Goal: Task Accomplishment & Management: Manage account settings

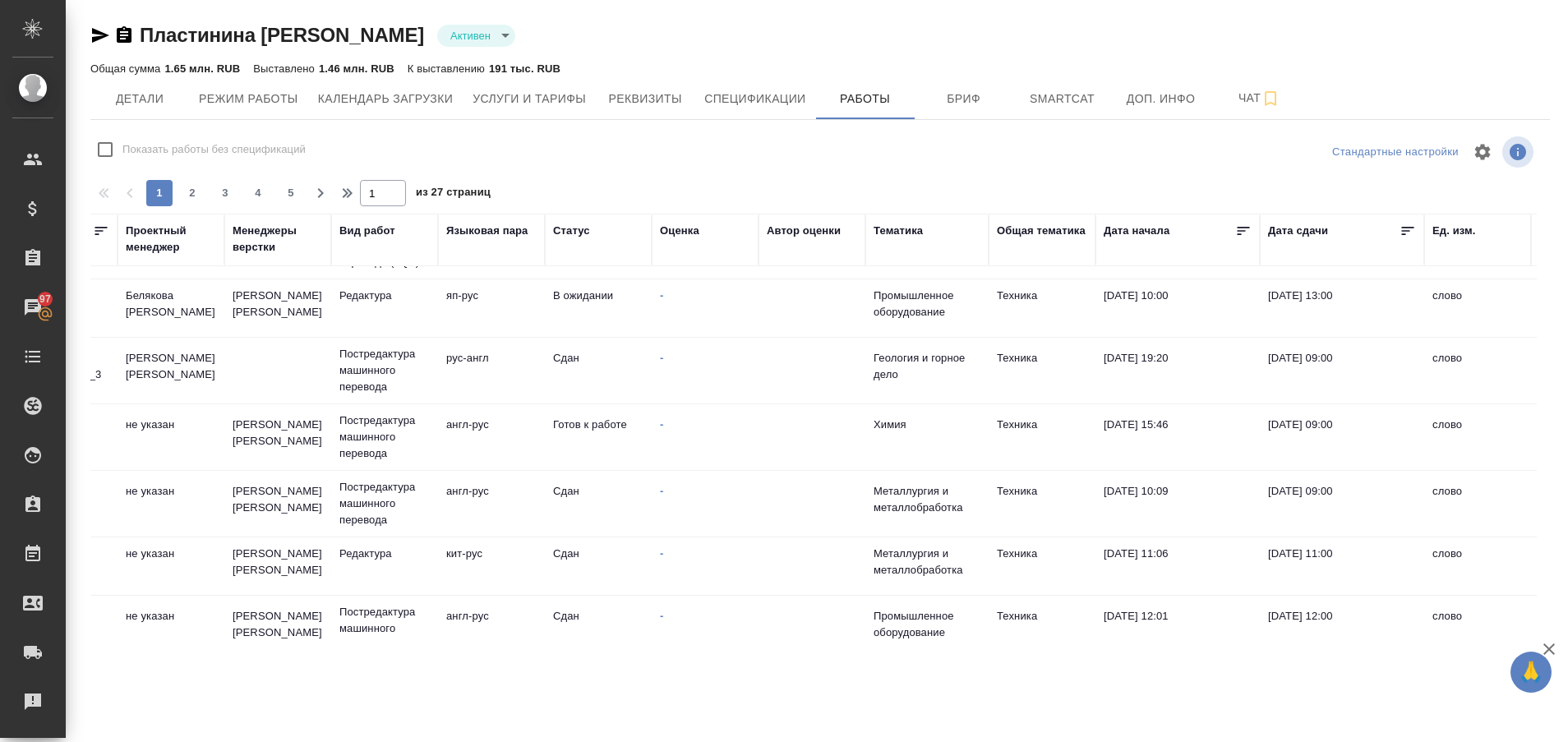
scroll to position [287, 0]
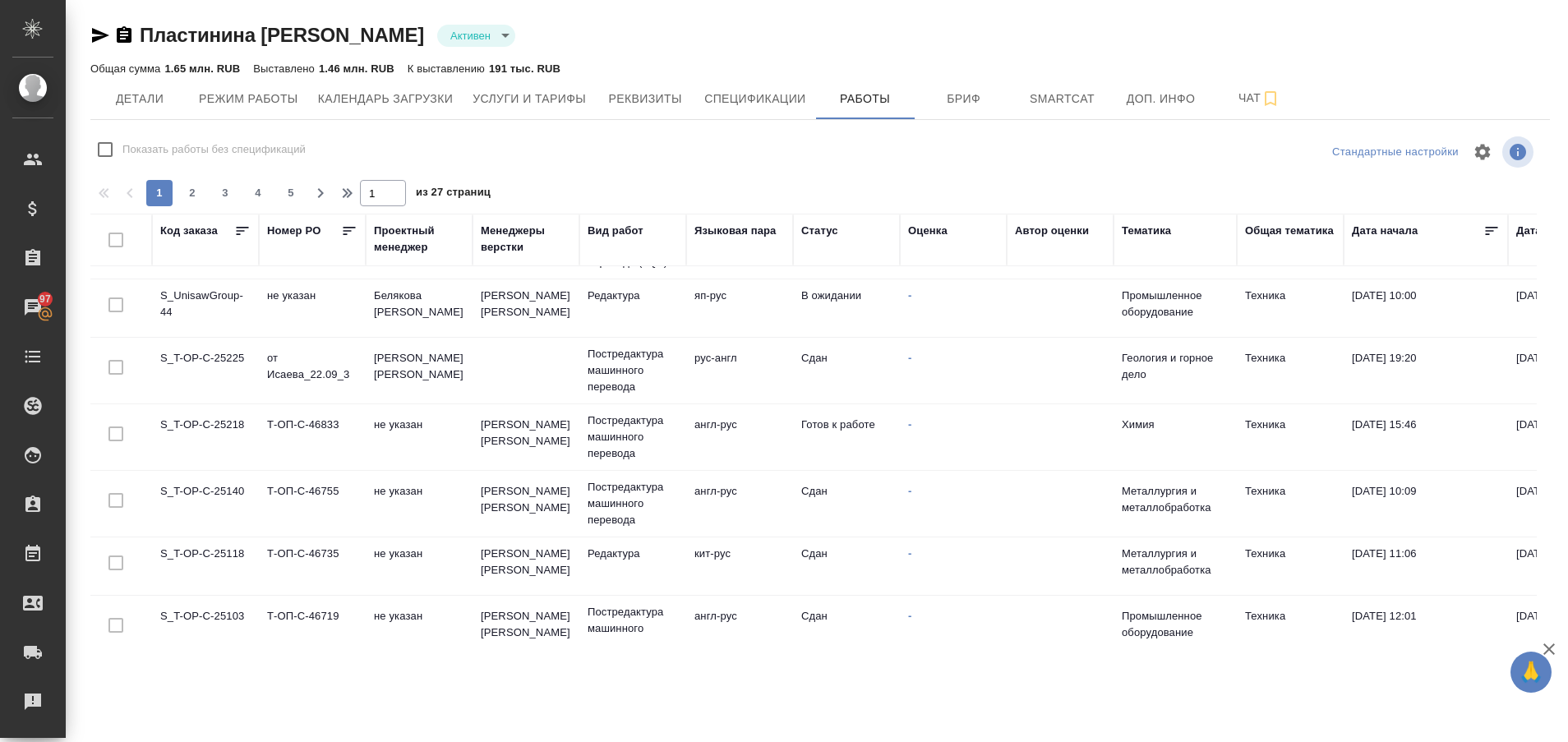
click at [196, 425] on td "S_T-OP-C-25218" at bounding box center [206, 437] width 107 height 58
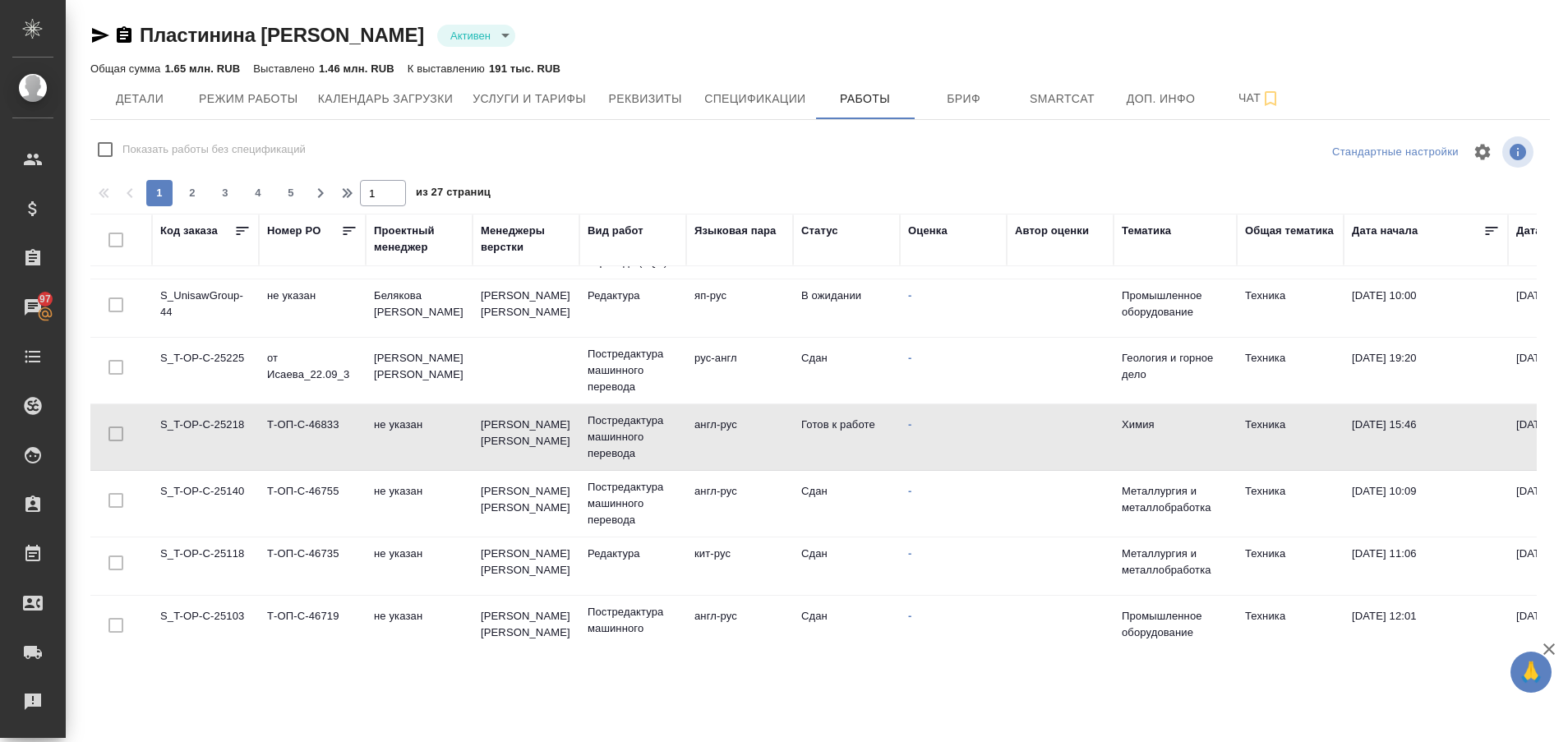
click at [196, 425] on td "S_T-OP-C-25218" at bounding box center [206, 437] width 107 height 58
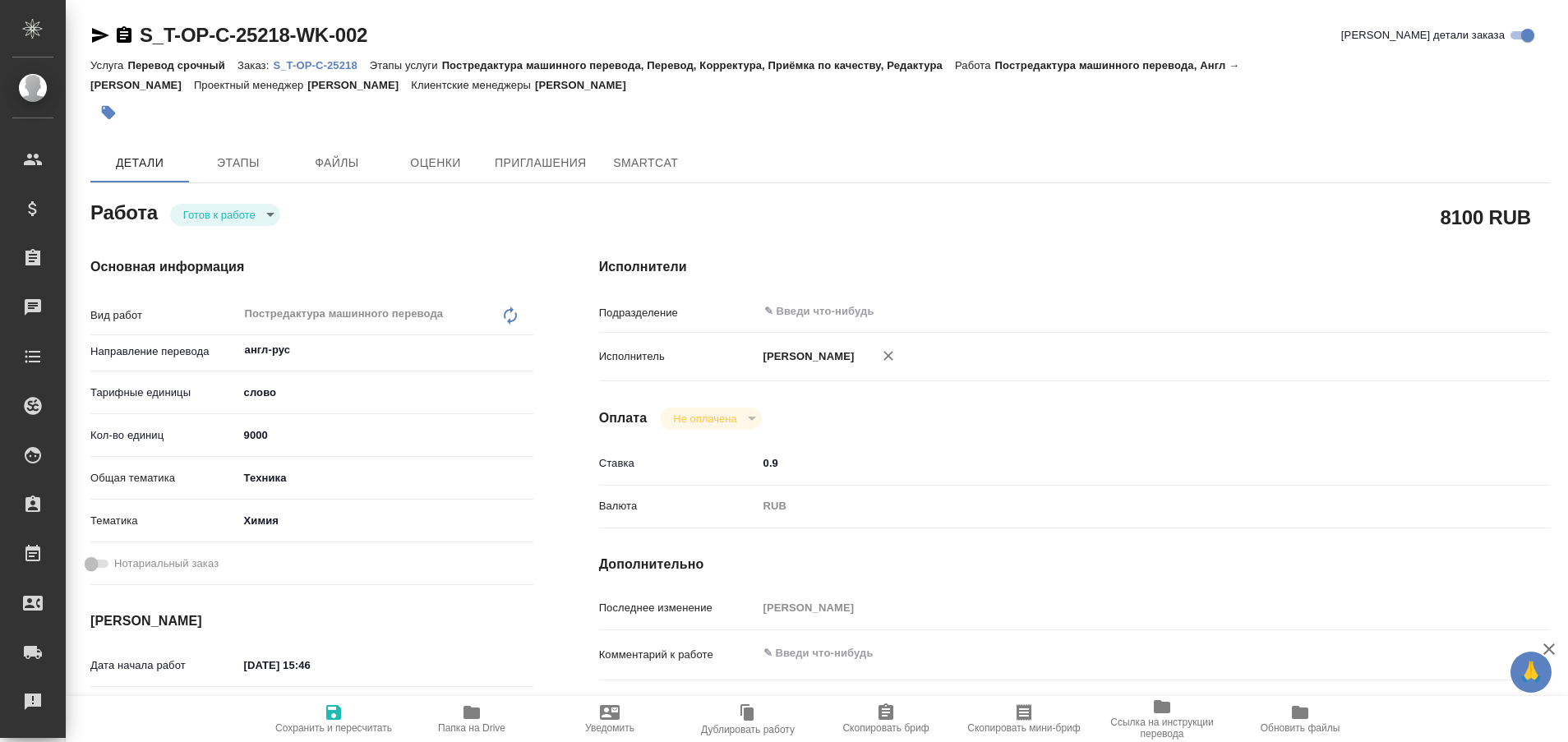
type textarea "x"
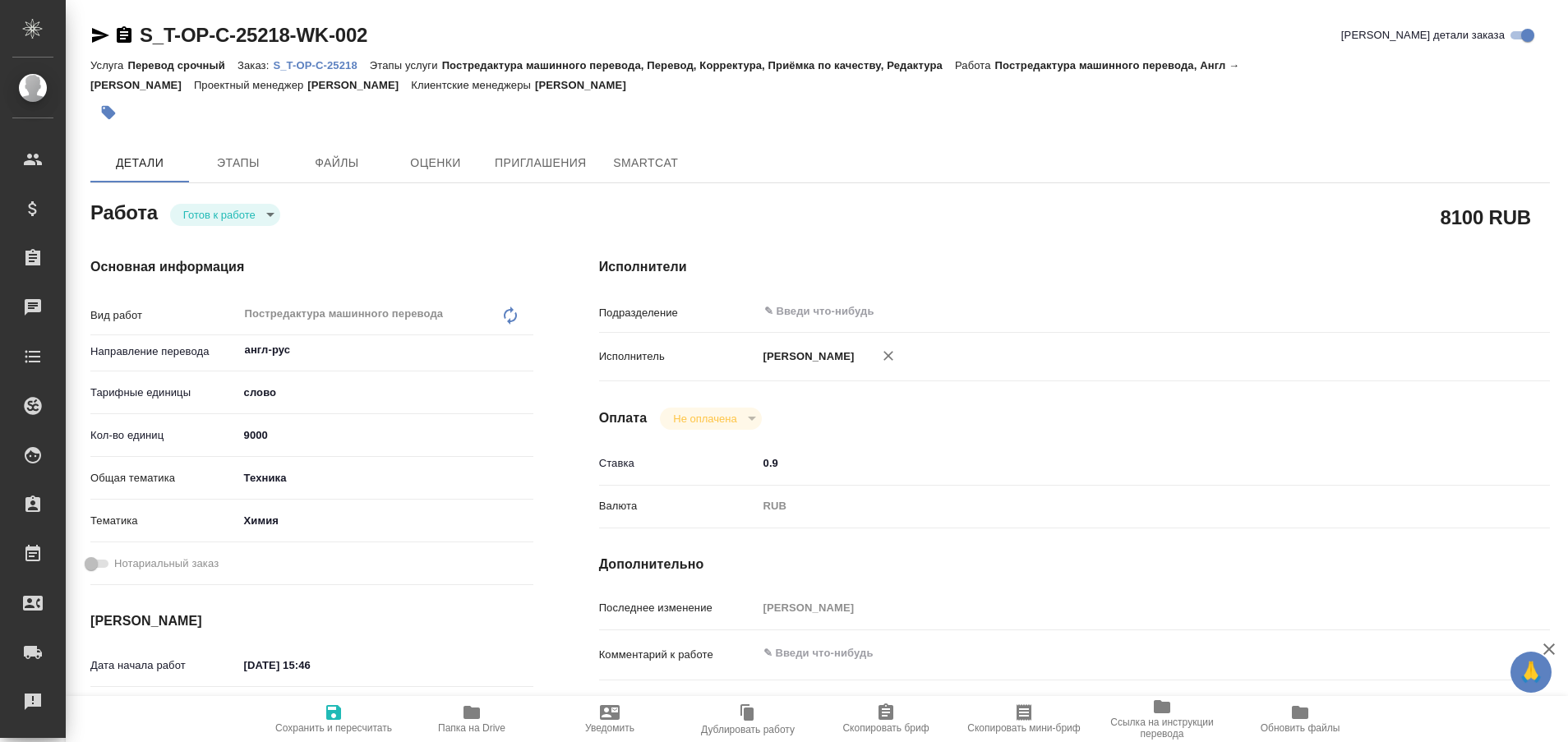
type textarea "x"
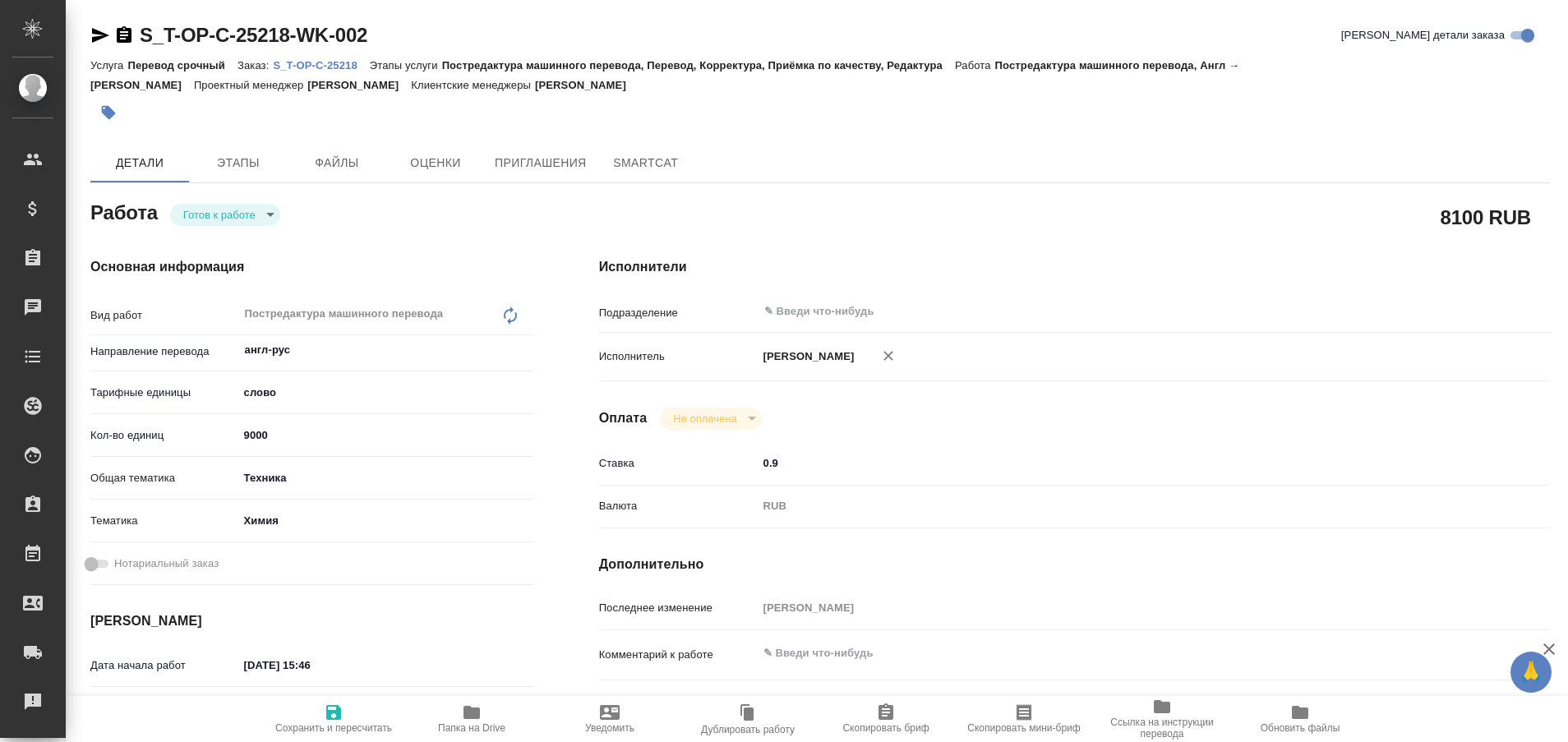
type textarea "x"
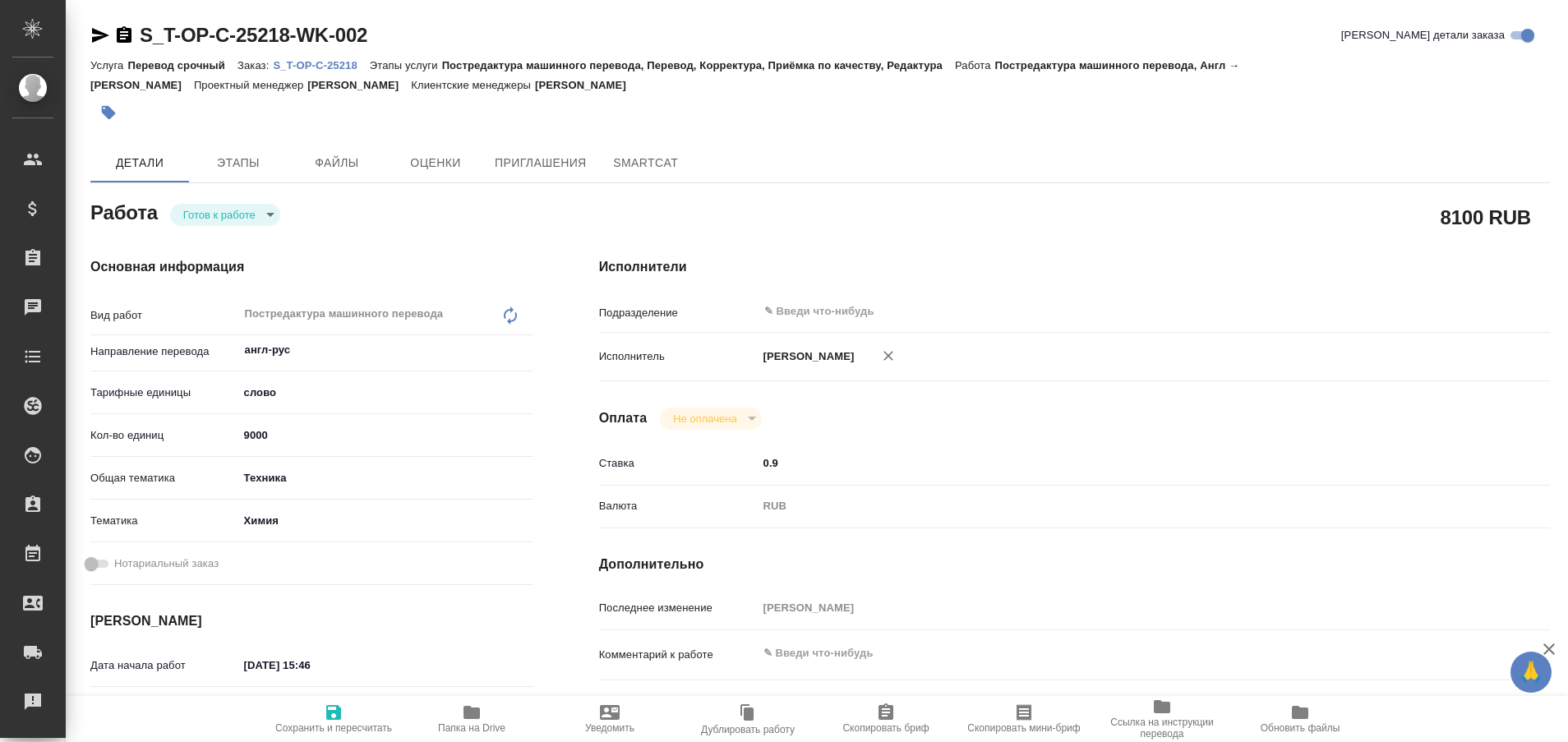
type textarea "x"
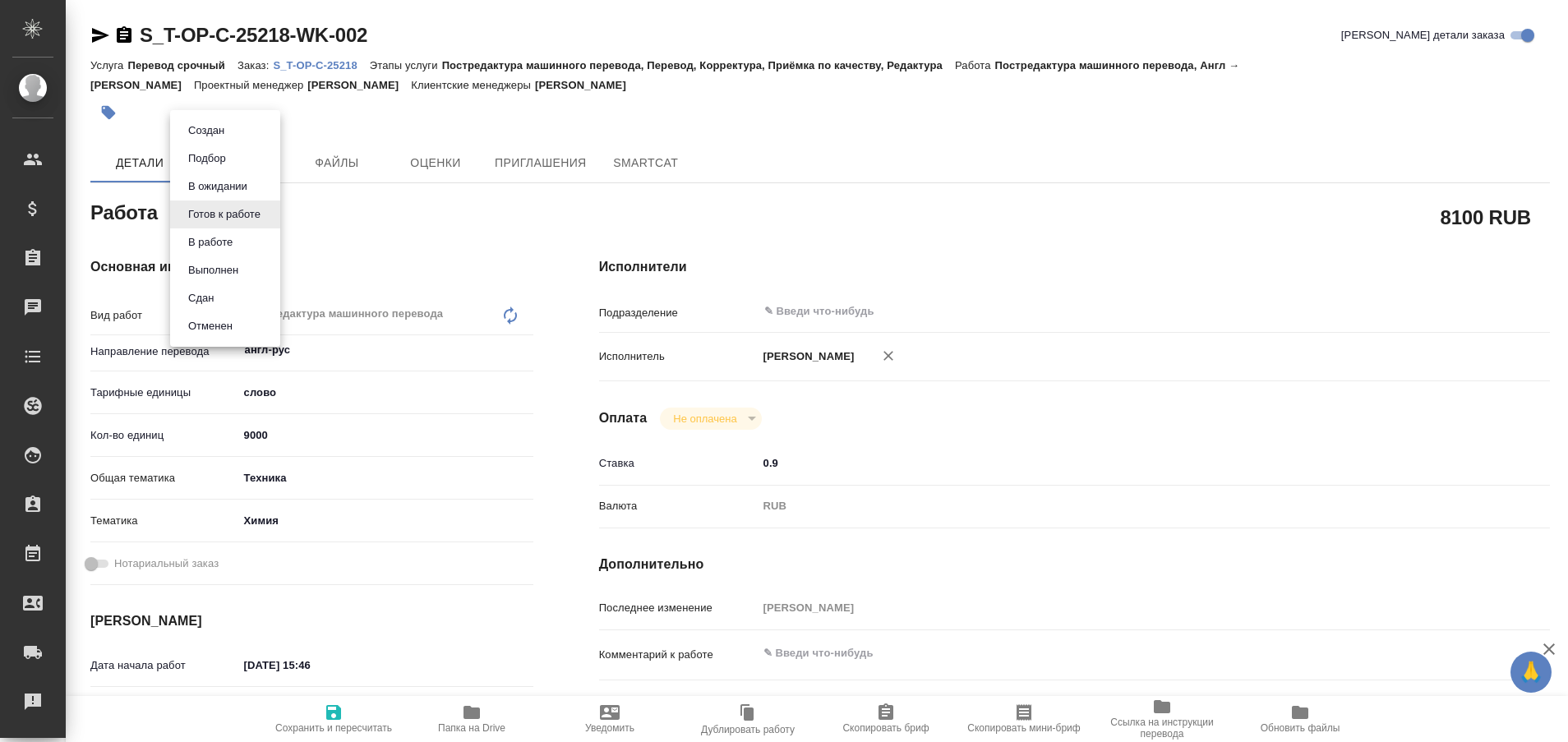
click at [261, 212] on body "🙏 .cls-1 fill:#fff; AWATERA Plastinina Anastasia Клиенты Спецификации Заказы Ча…" at bounding box center [784, 371] width 1568 height 742
type textarea "x"
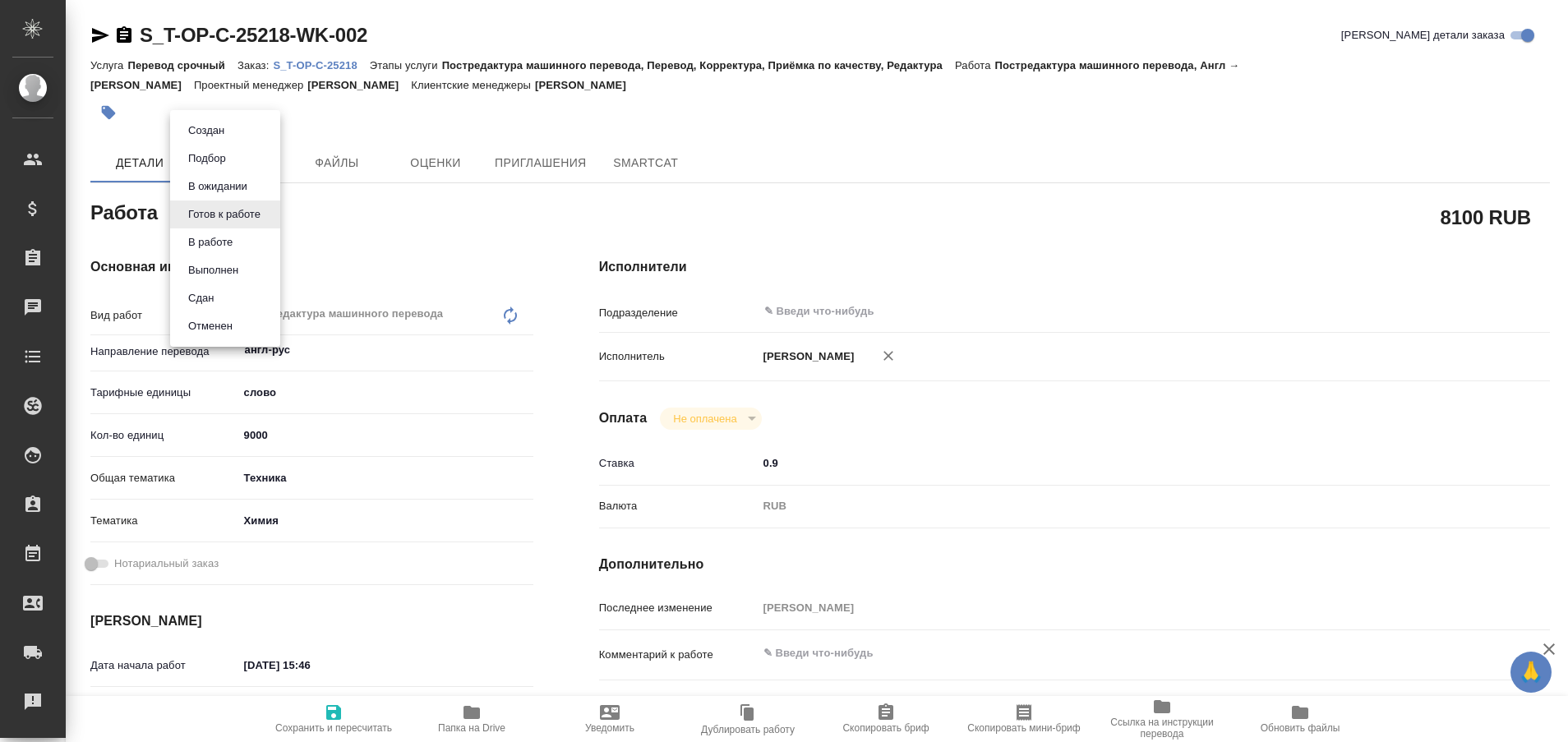
type textarea "x"
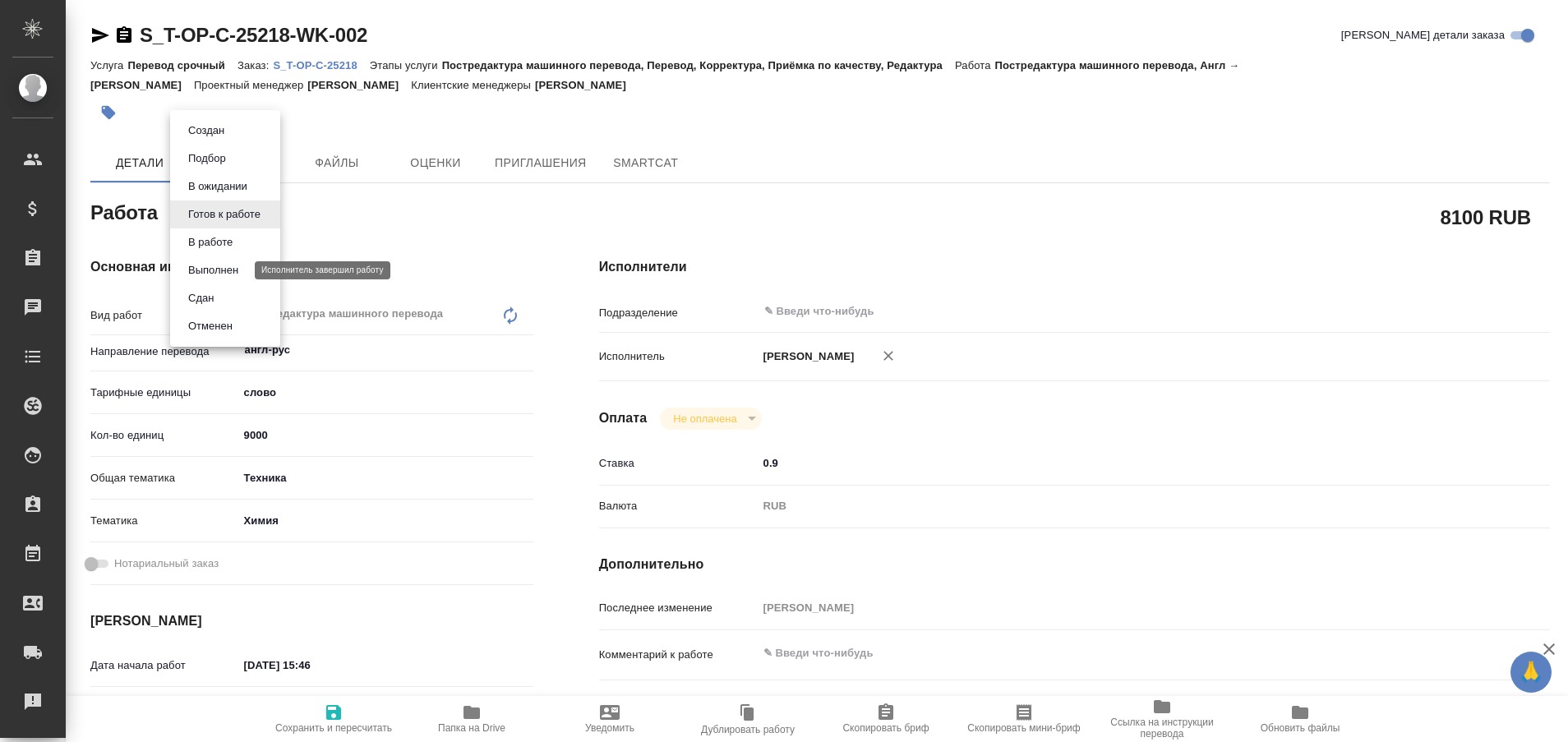
type textarea "x"
click at [215, 269] on button "Выполнен" at bounding box center [213, 269] width 60 height 18
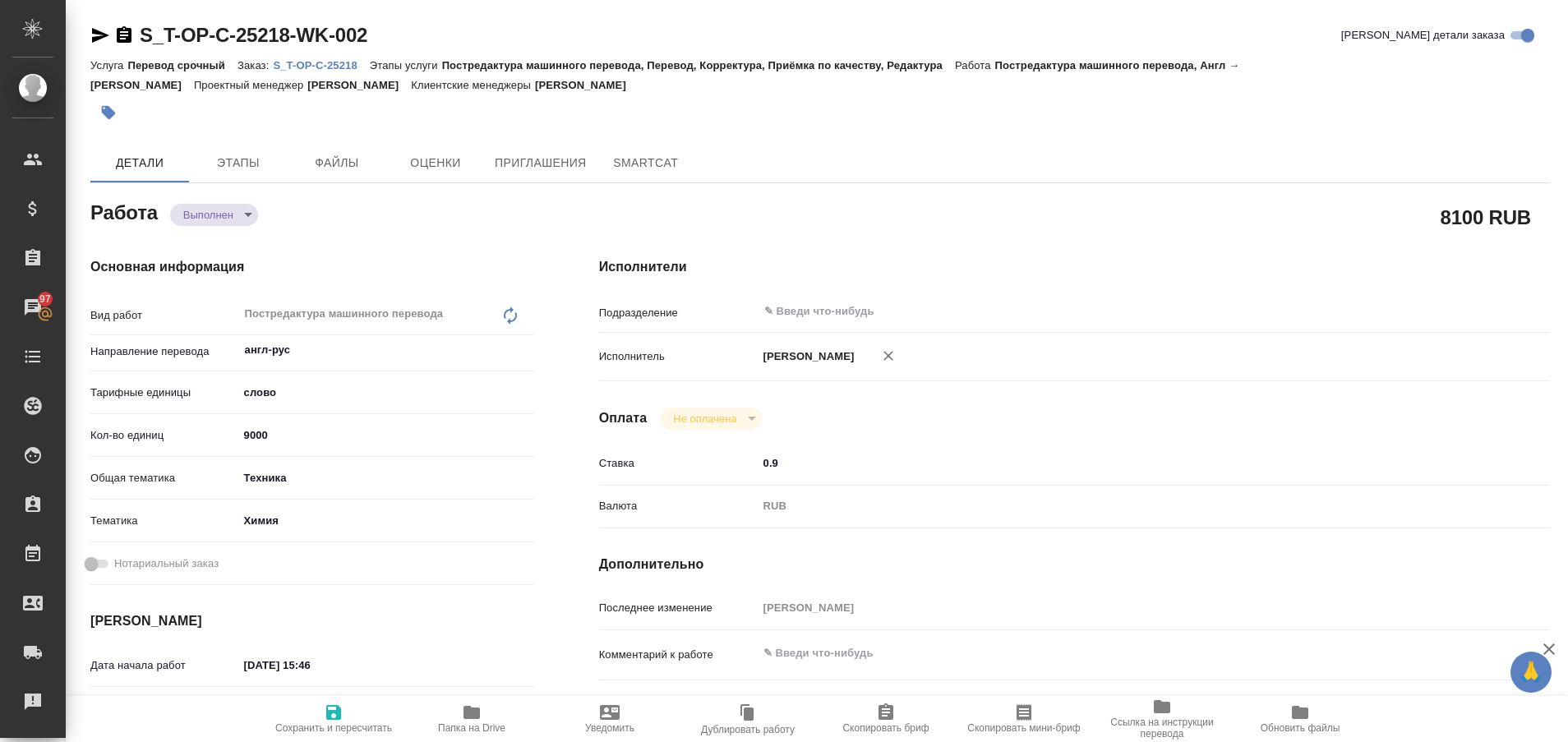
type textarea "x"
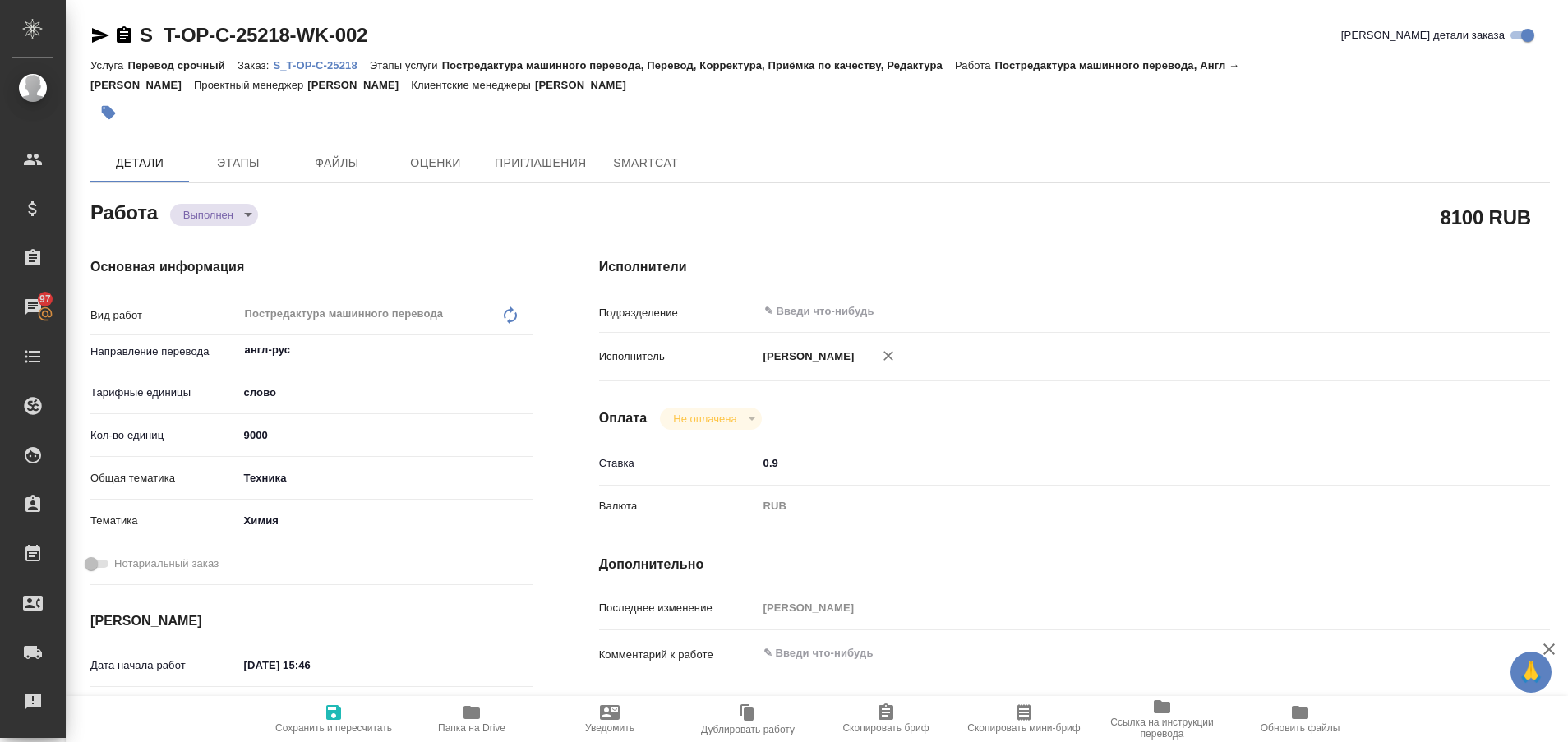
type textarea "x"
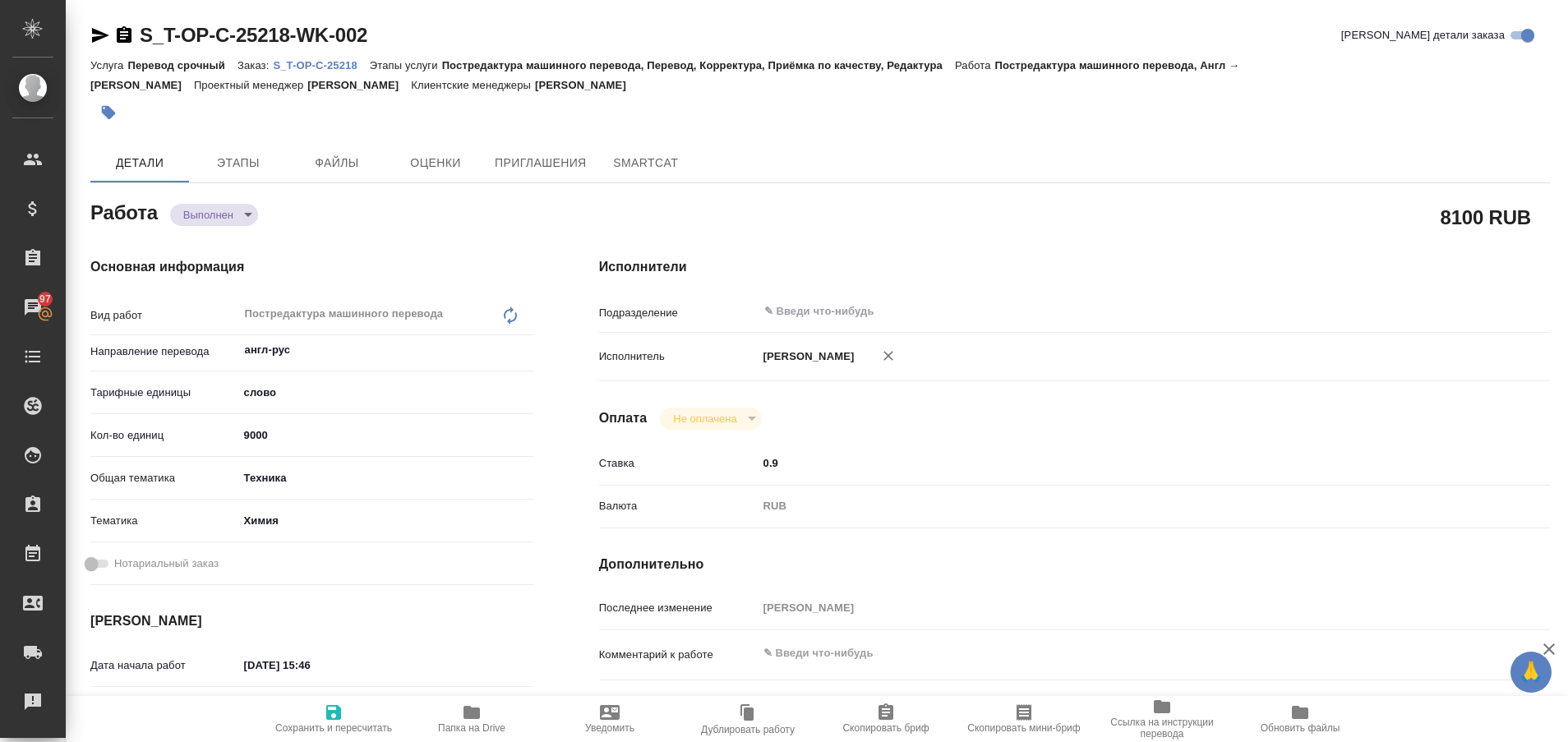
type textarea "x"
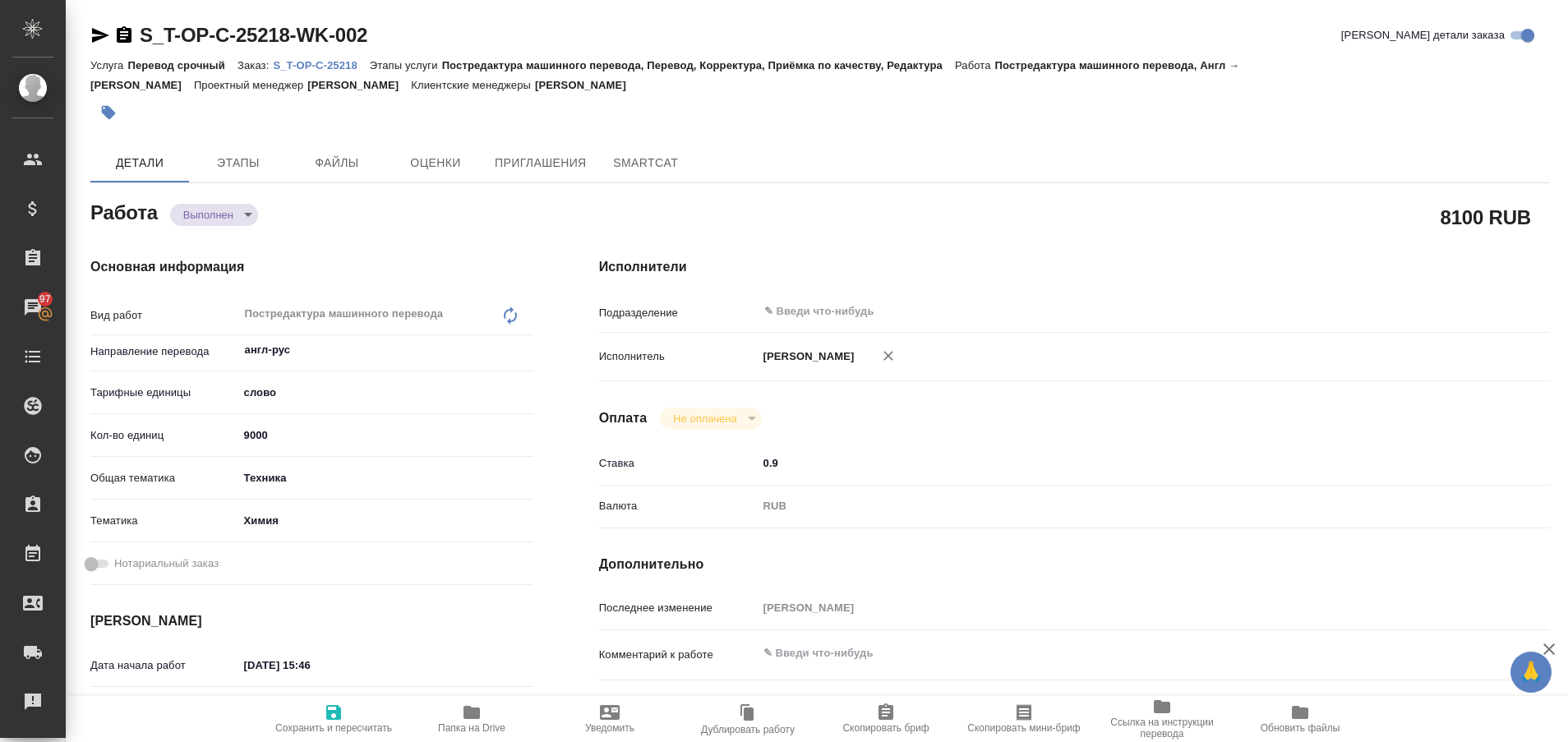
type textarea "x"
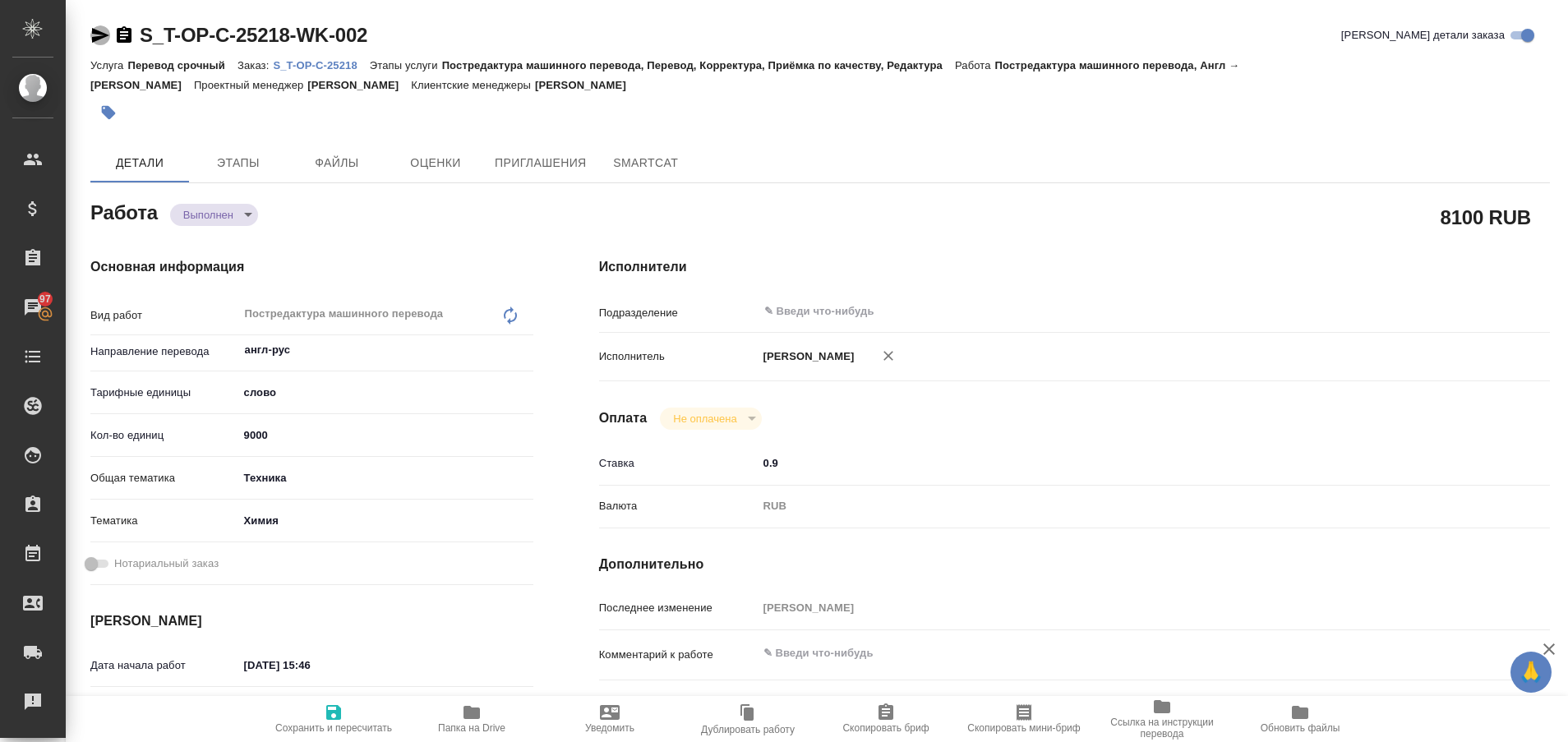
click at [94, 30] on icon "button" at bounding box center [100, 35] width 17 height 14
click at [323, 61] on p "S_T-OP-C-25218" at bounding box center [321, 65] width 96 height 12
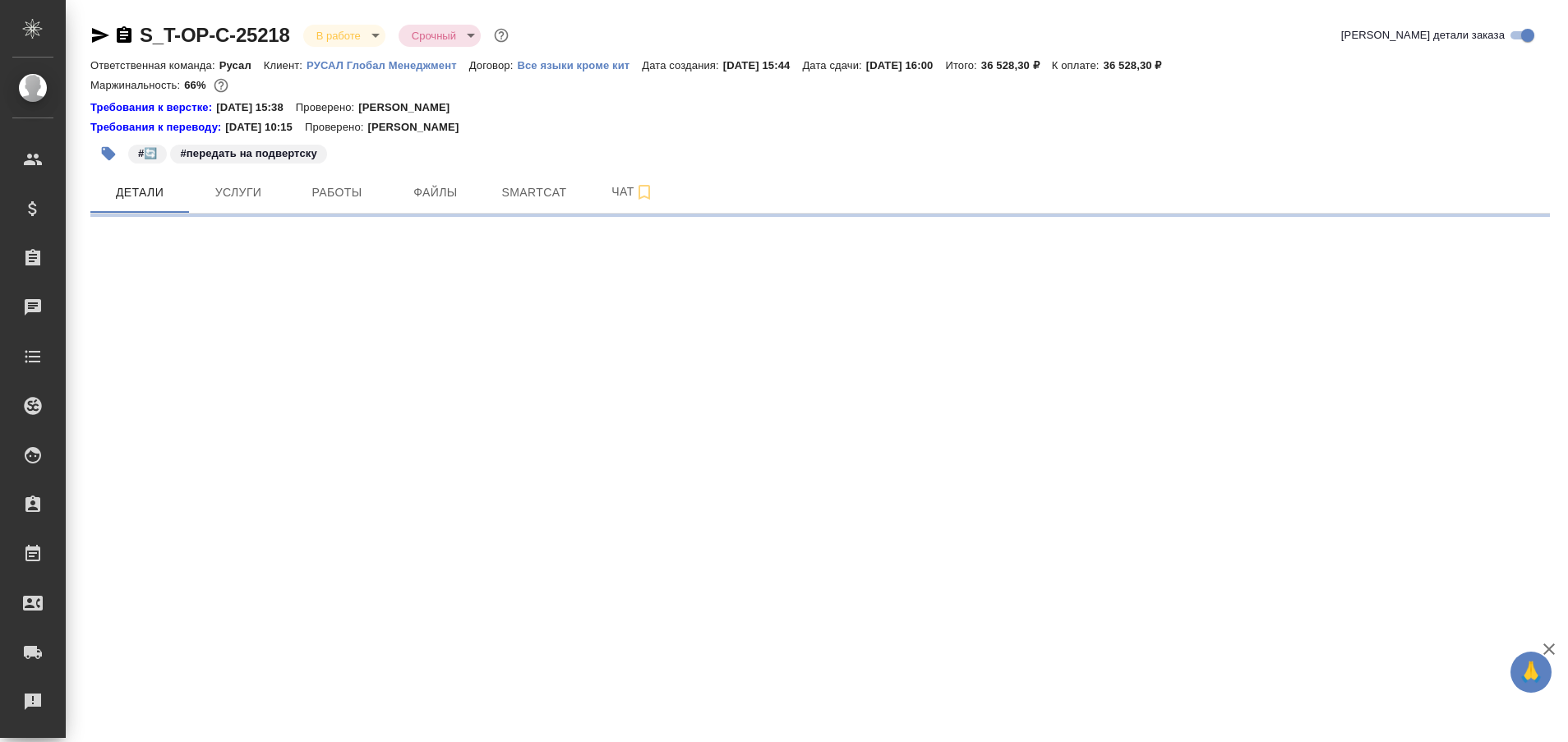
select select "RU"
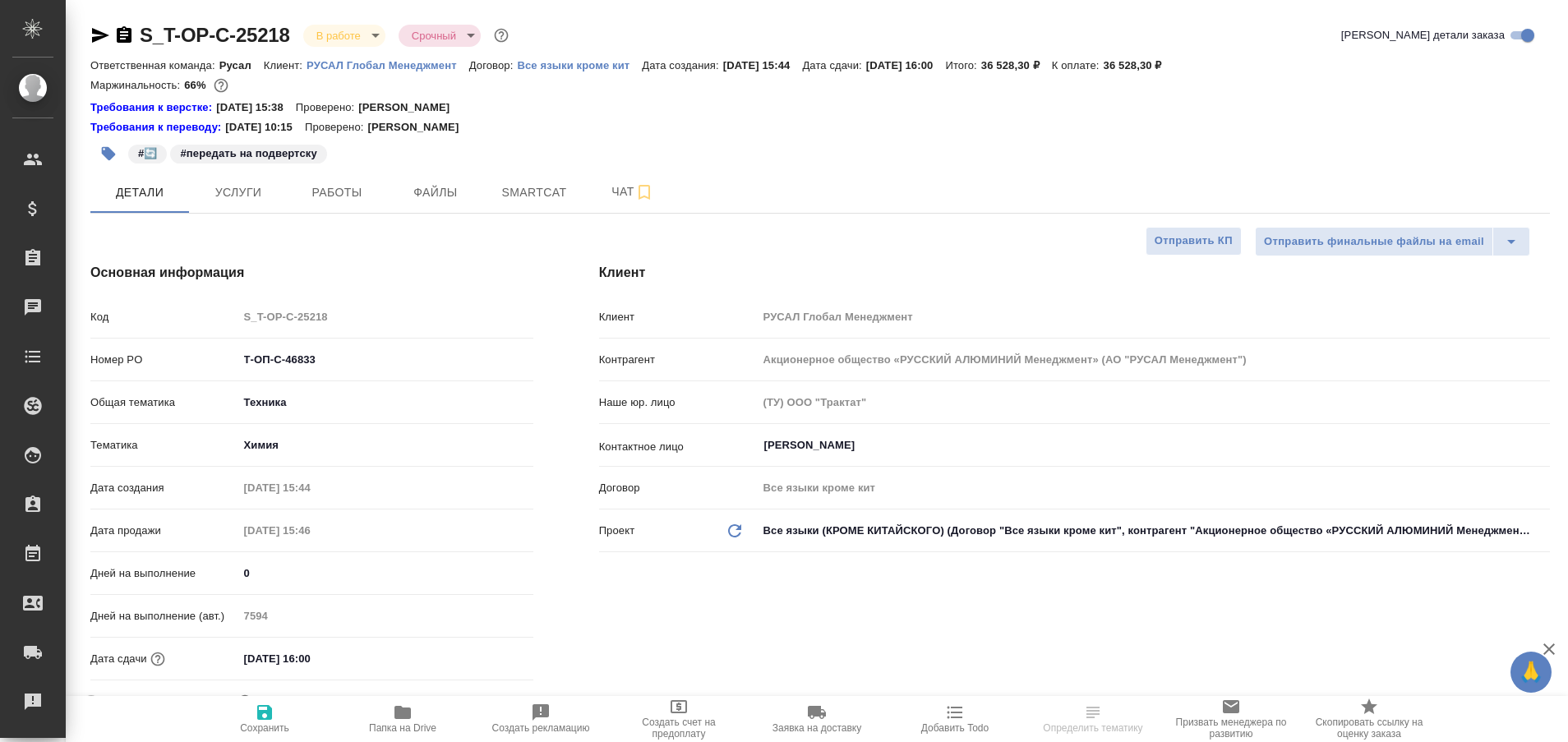
type textarea "x"
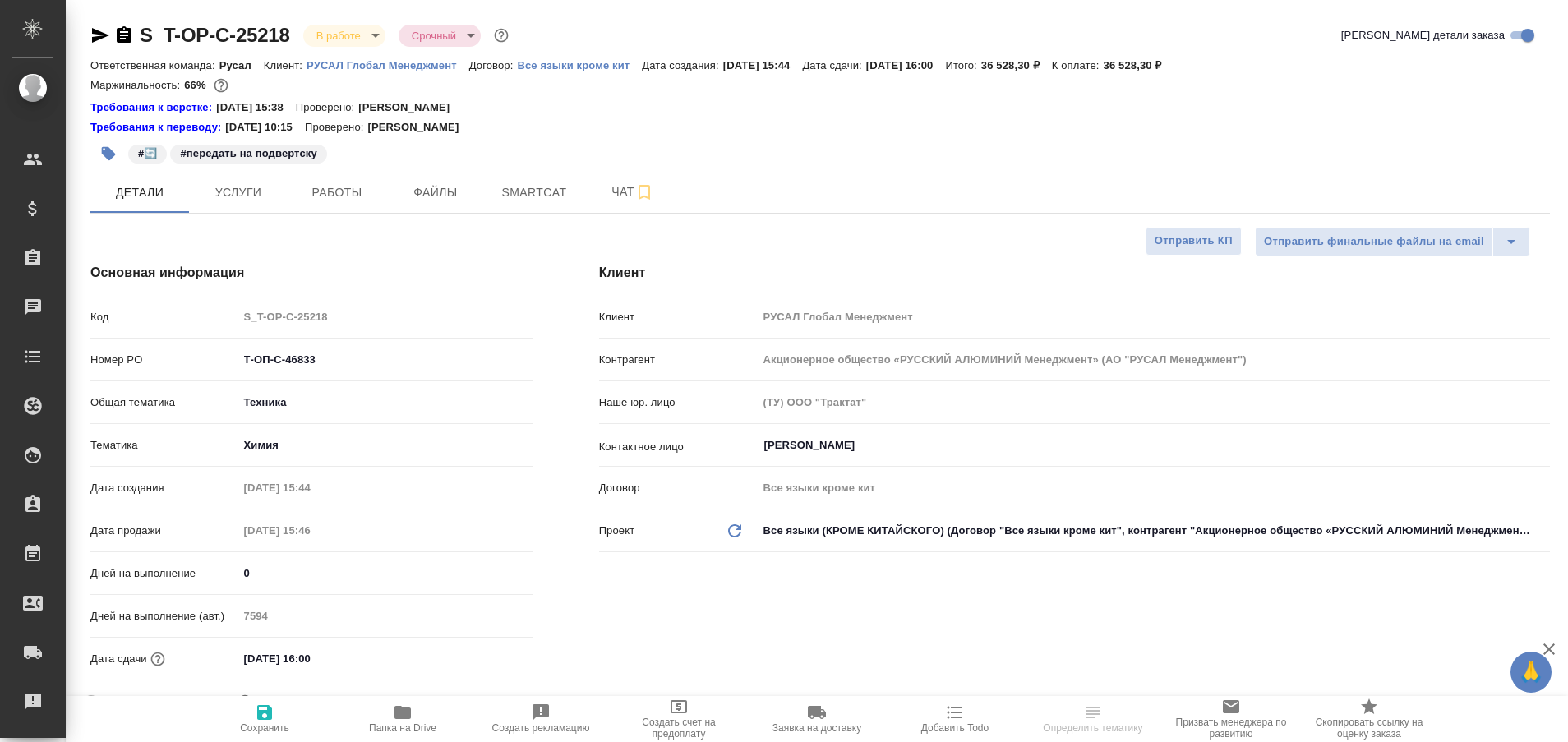
type textarea "x"
type input "[PERSON_NAME] [PERSON_NAME]"
type input "Журавлева Александра"
type textarea "x"
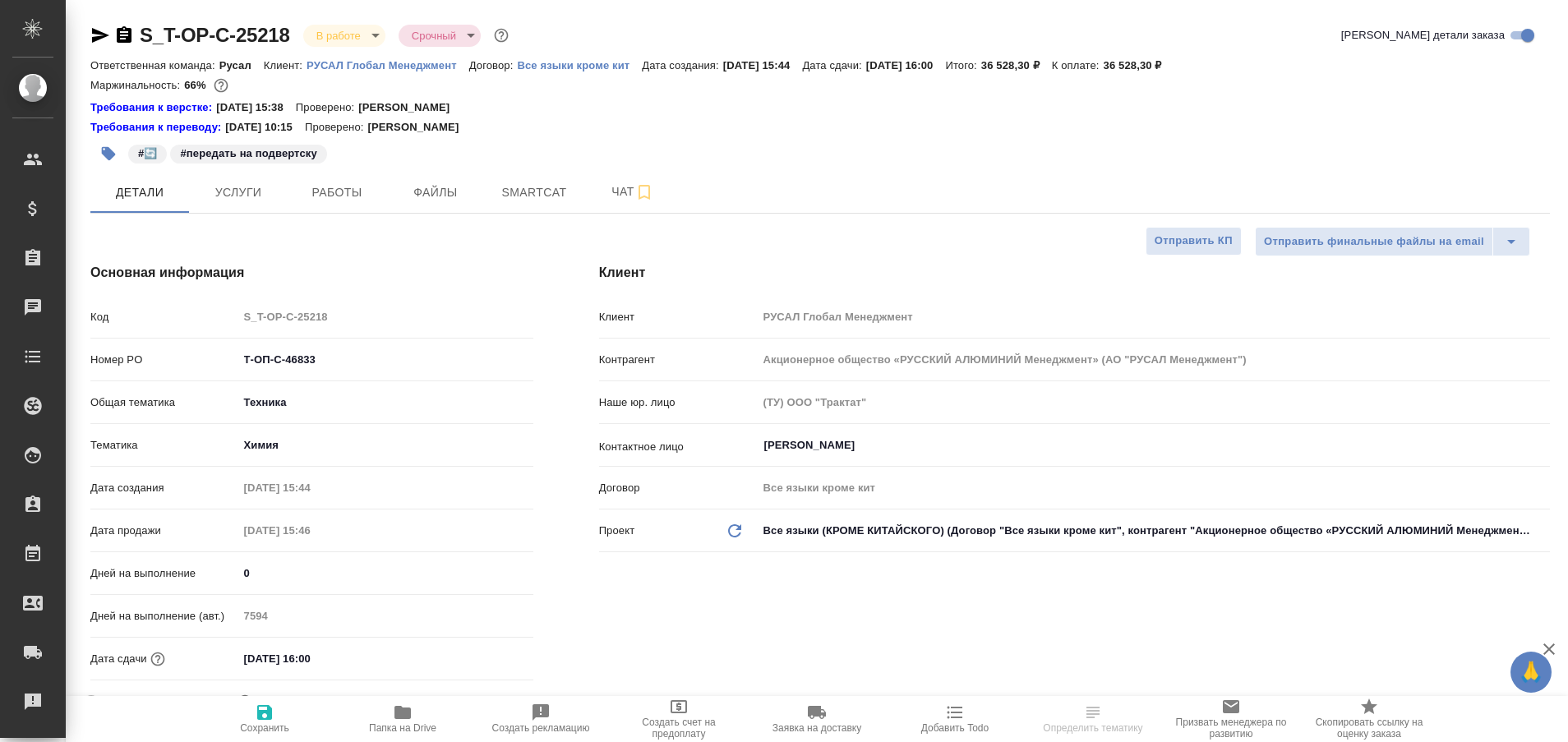
type textarea "x"
select select "RU"
type textarea "x"
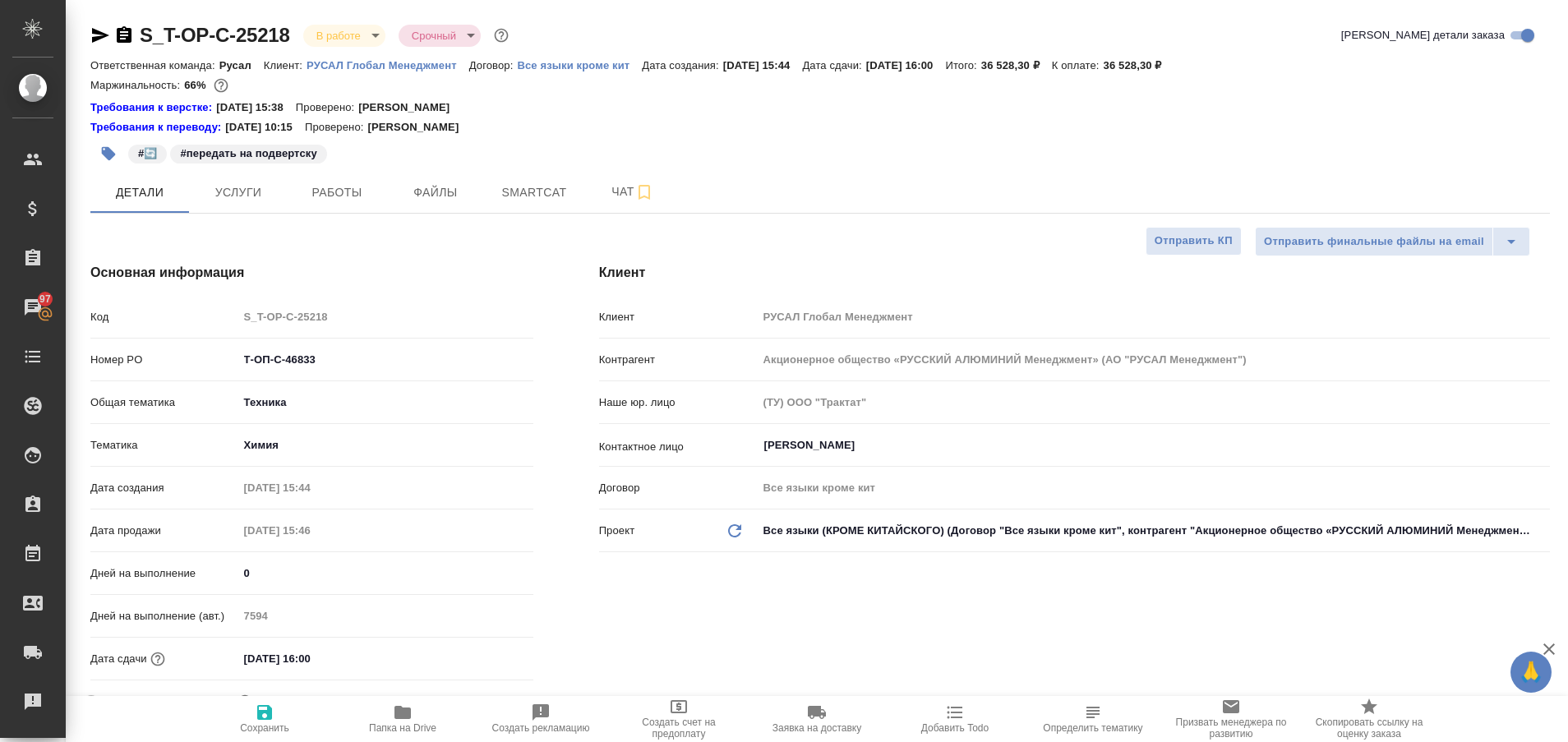
type textarea "x"
click at [312, 201] on span "Работы" at bounding box center [337, 193] width 79 height 20
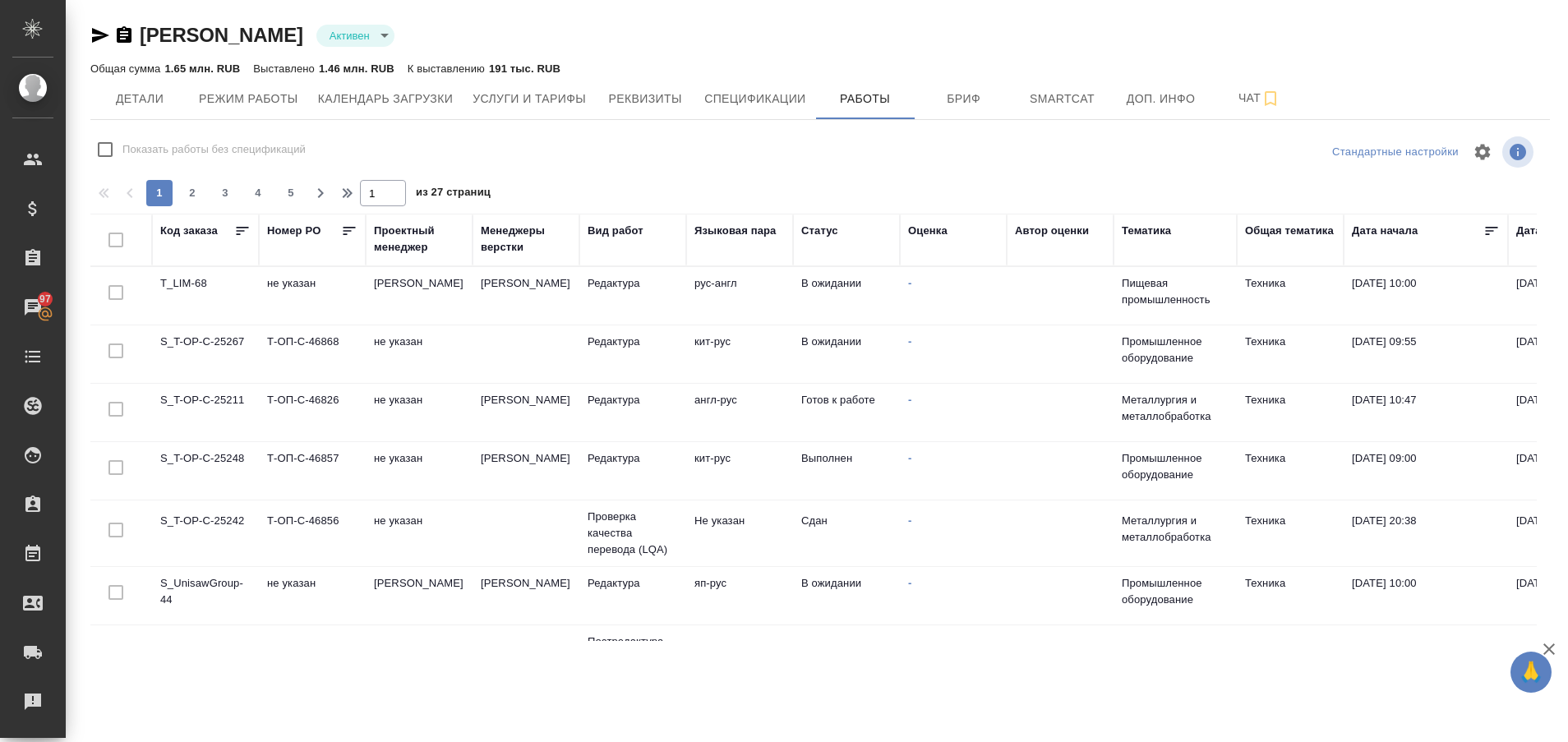
click at [197, 577] on td "S_UnisawGroup-44" at bounding box center [206, 596] width 107 height 58
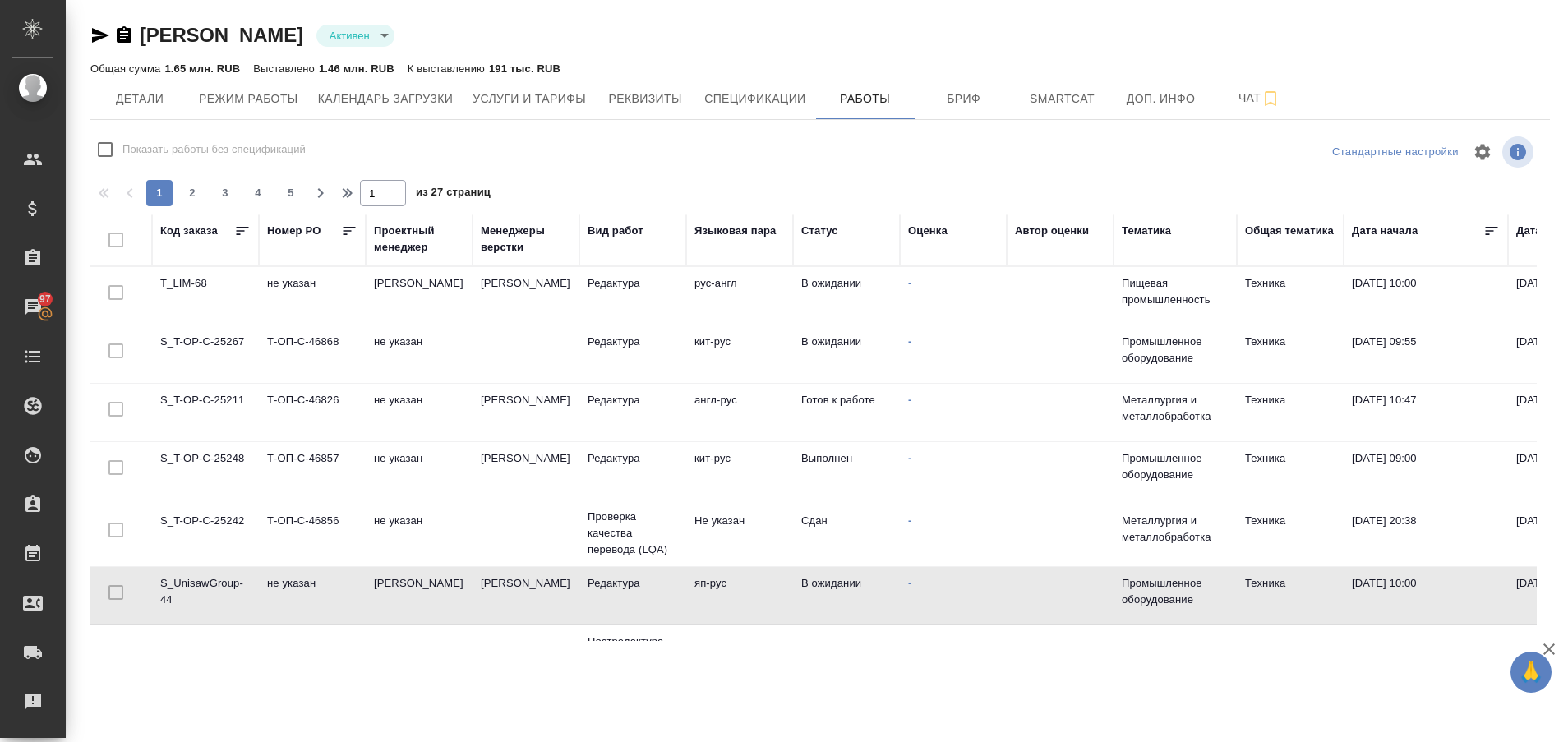
click at [197, 577] on td "S_UnisawGroup-44" at bounding box center [206, 596] width 107 height 58
click at [33, 706] on div "Рекламации" at bounding box center [12, 701] width 41 height 25
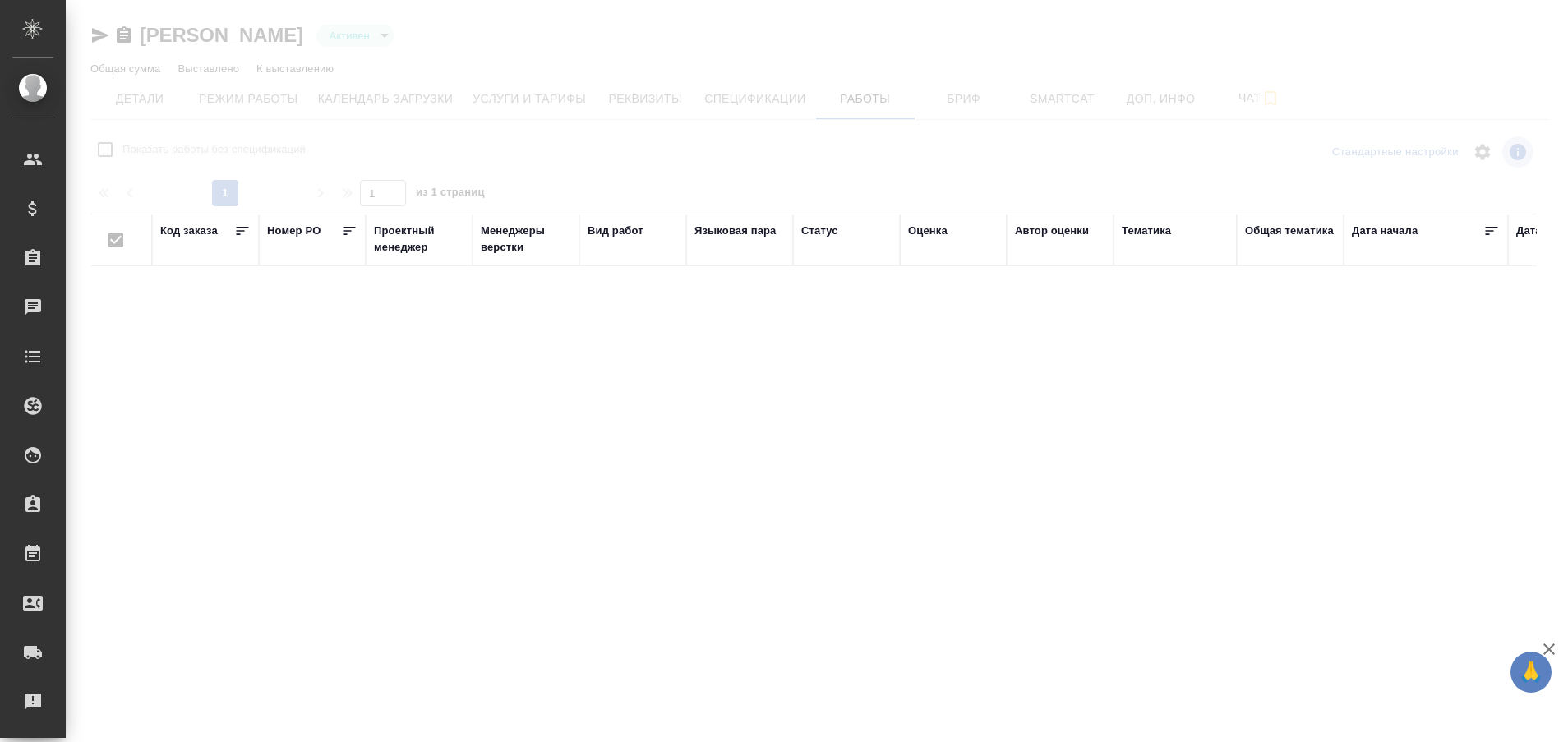
type input "active"
checkbox input "false"
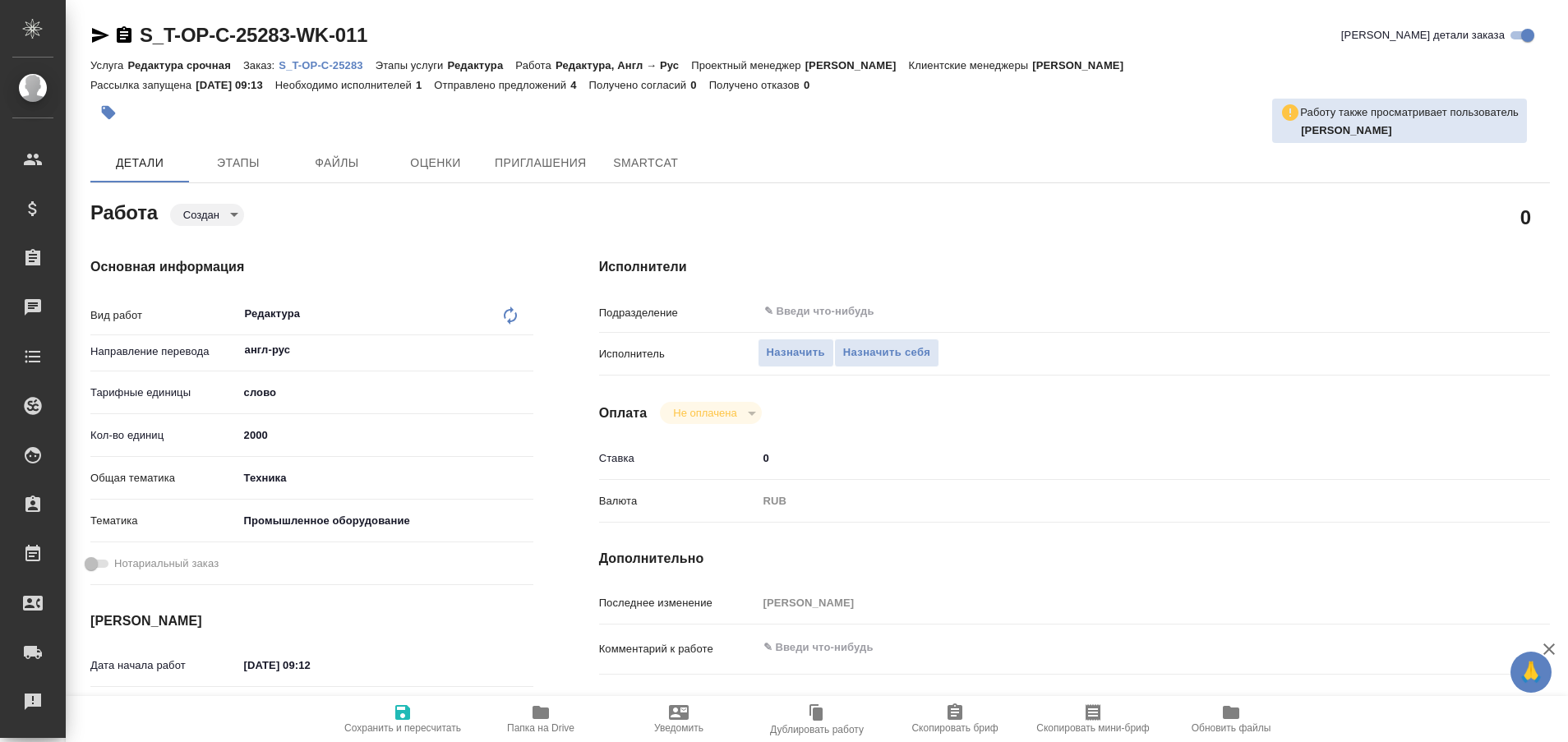
type textarea "x"
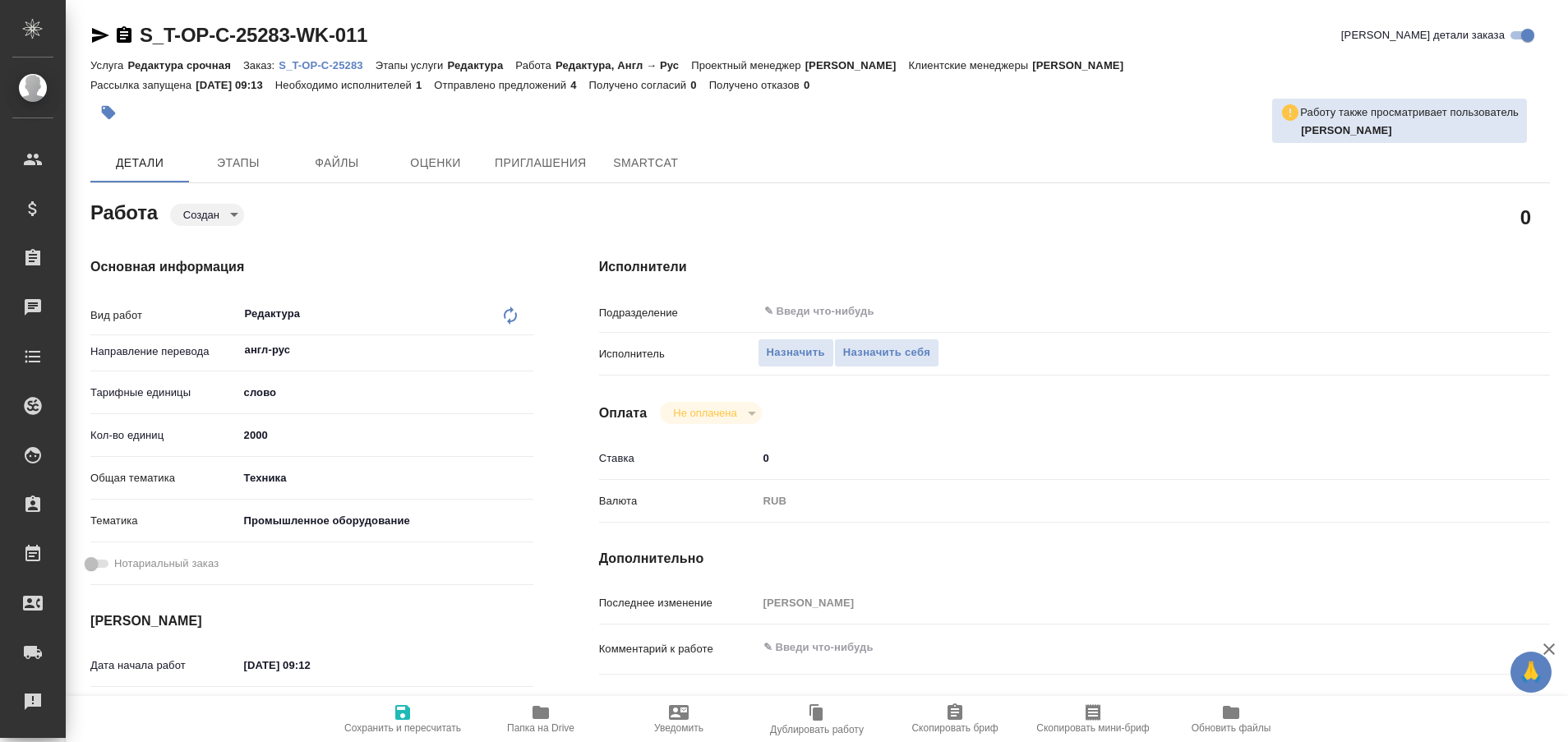
type textarea "x"
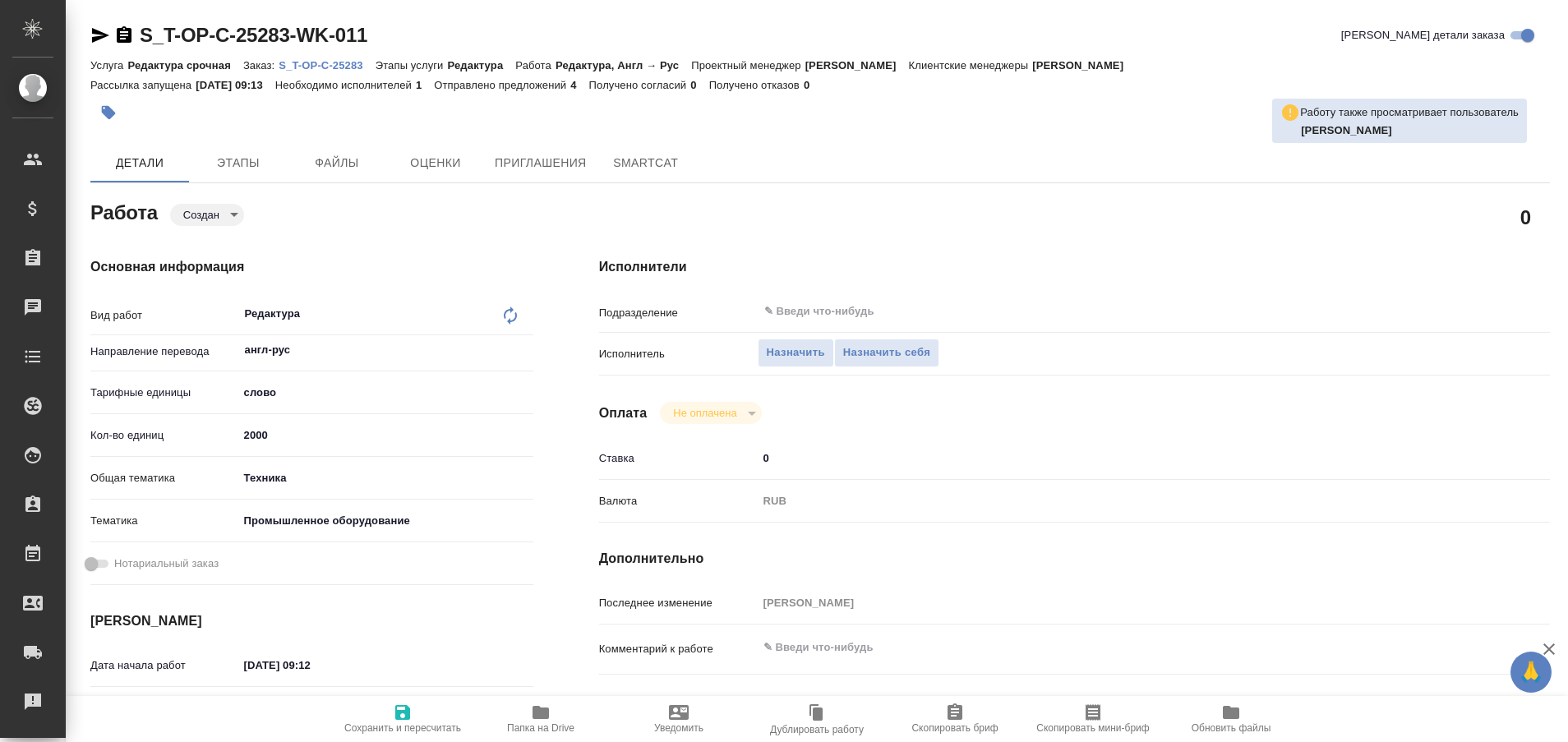
type textarea "x"
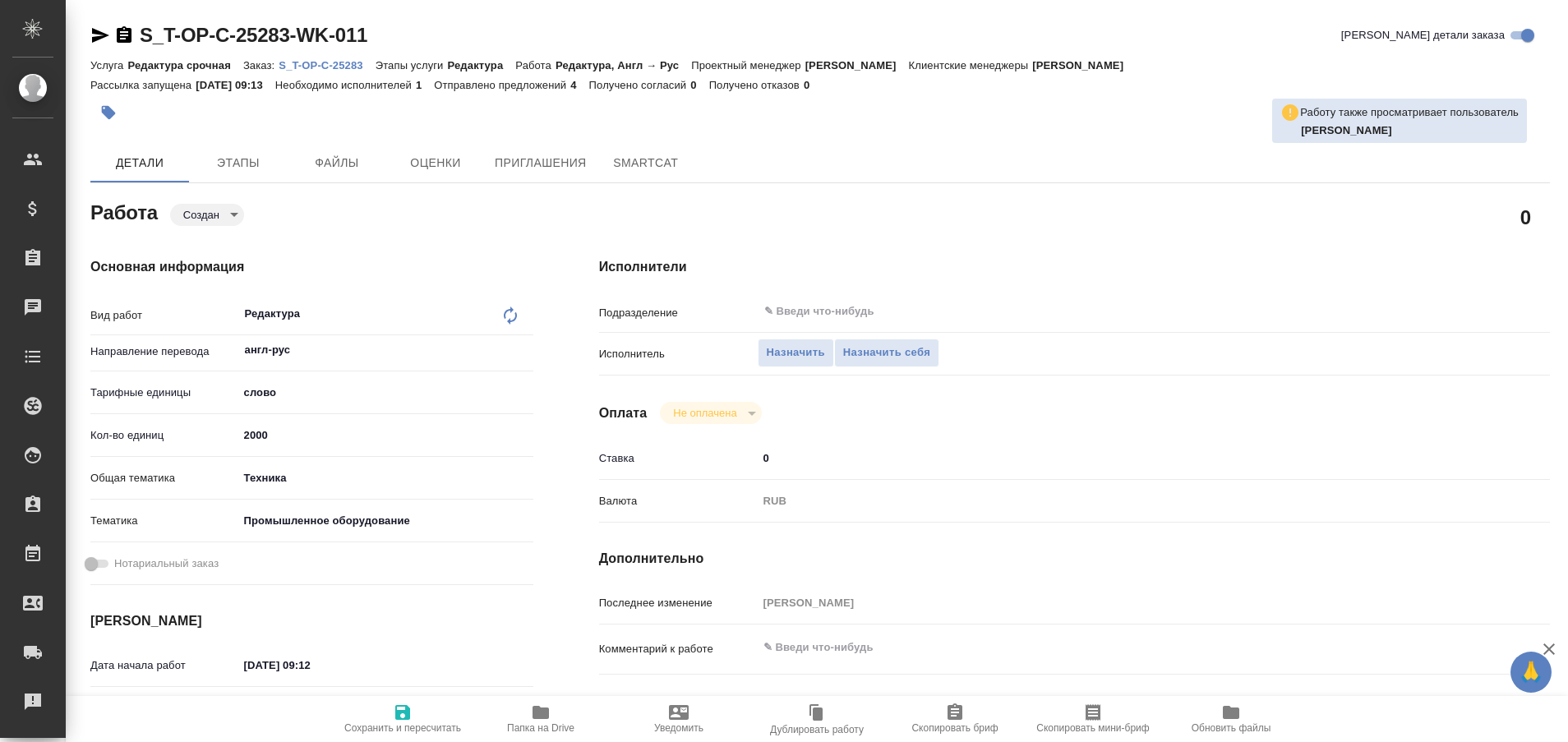
click at [334, 66] on p "S_T-OP-C-25283" at bounding box center [327, 65] width 96 height 12
type textarea "x"
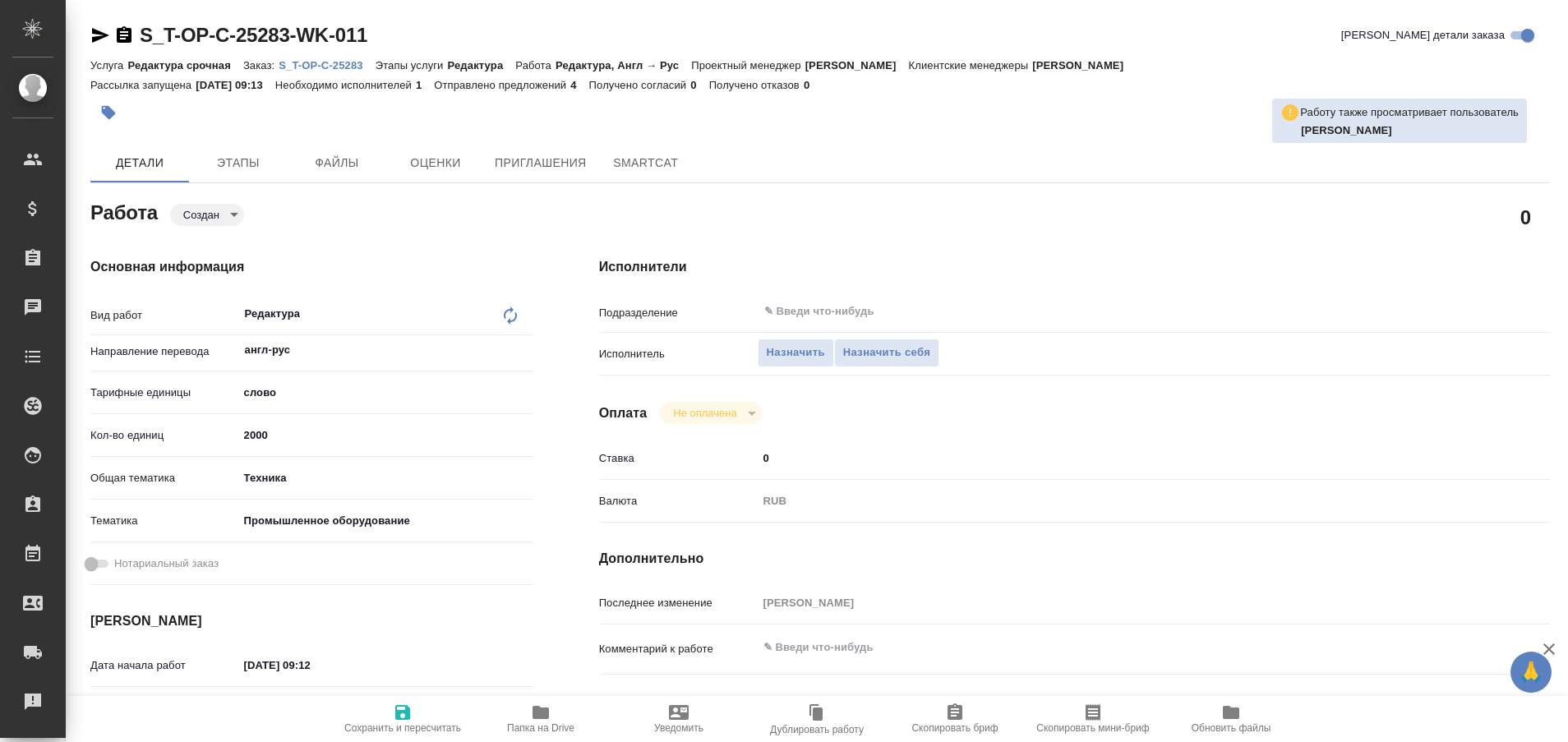
type textarea "x"
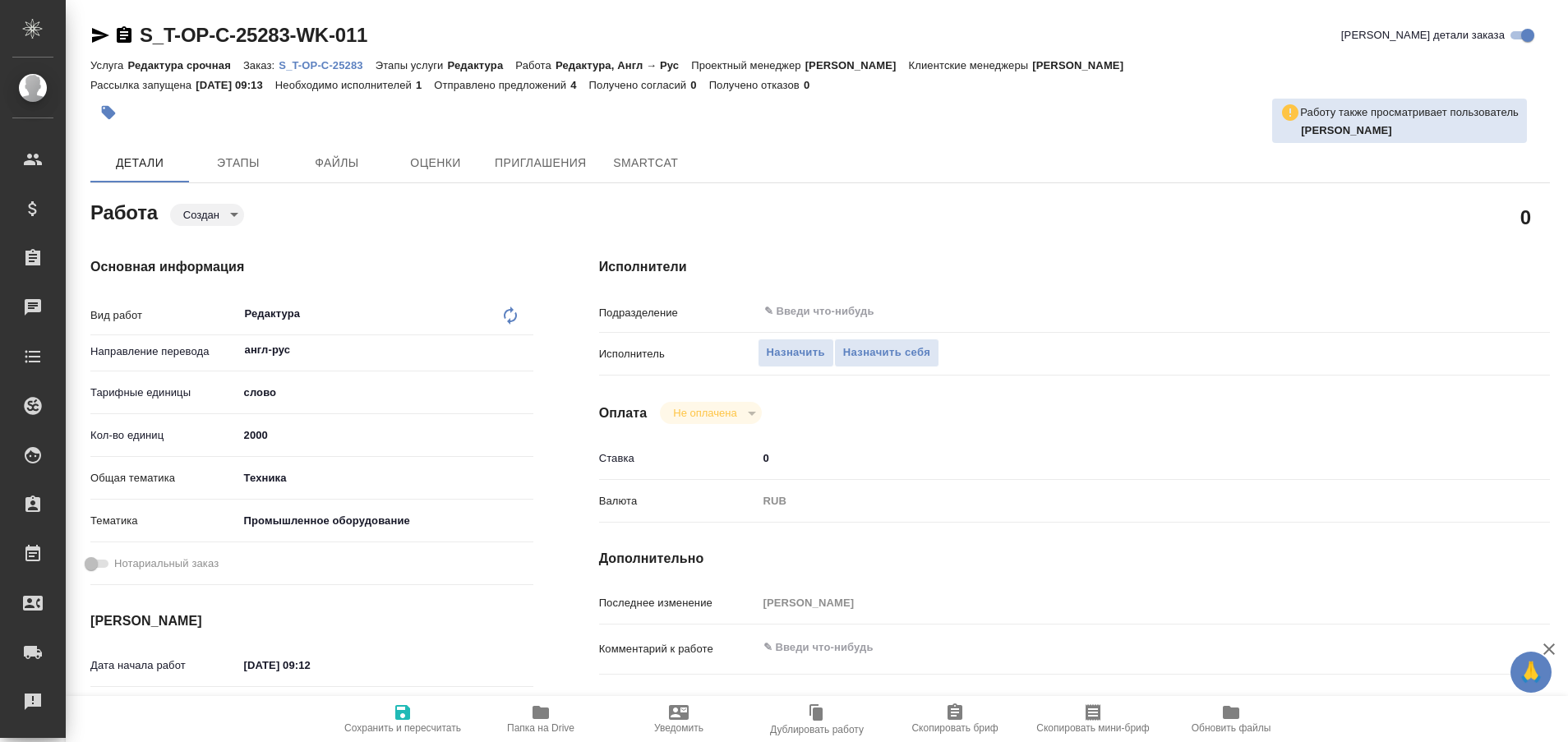
type textarea "x"
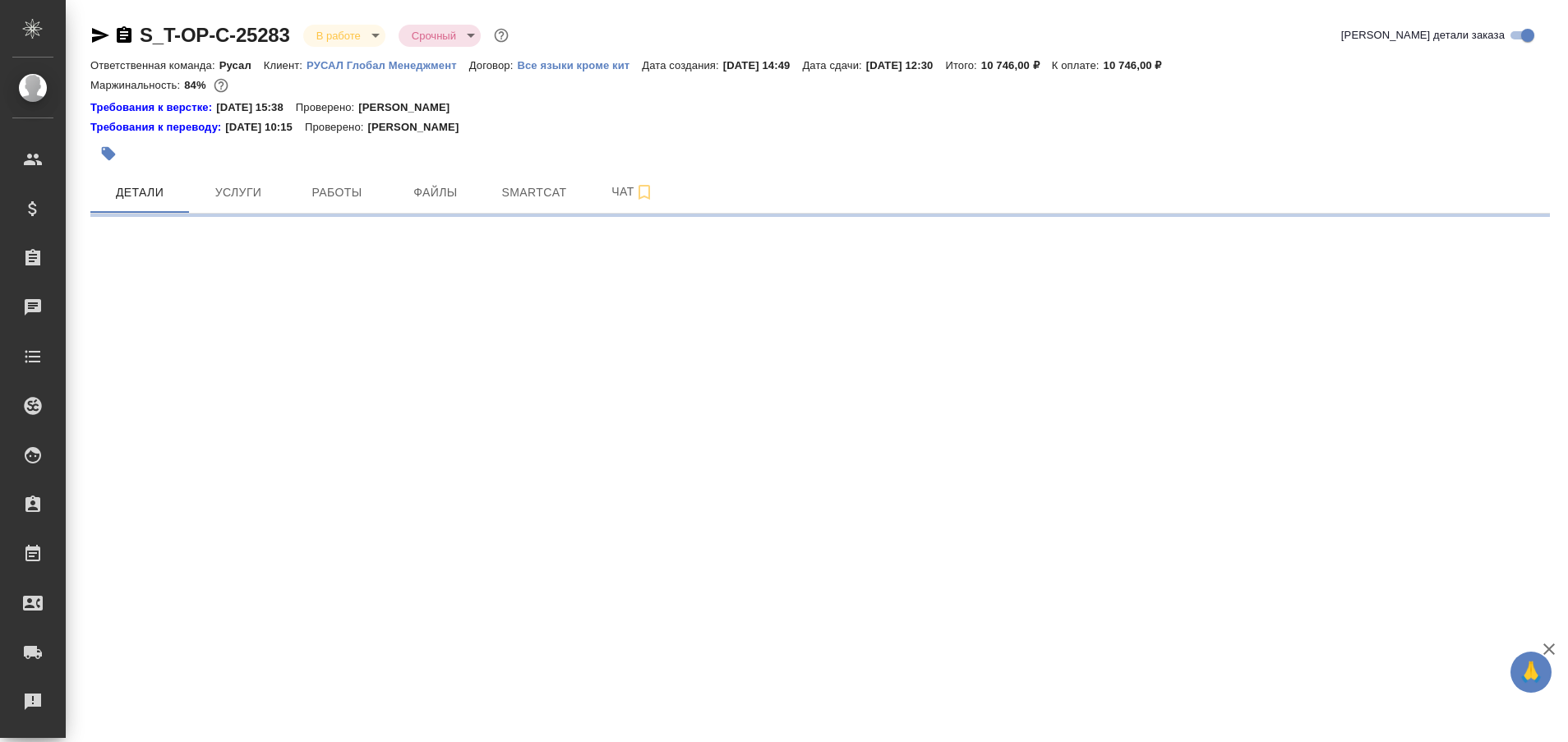
select select "RU"
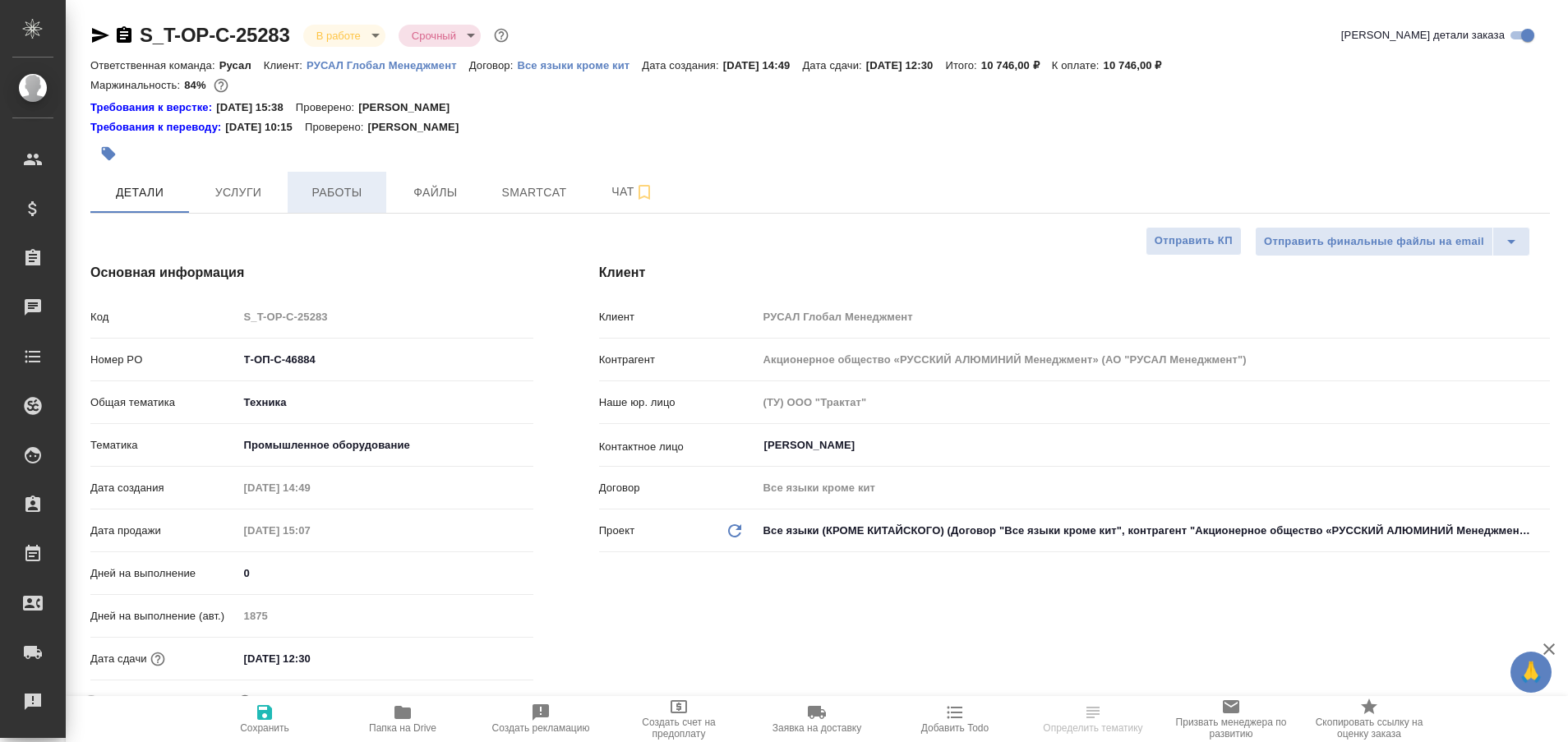
type textarea "x"
click at [346, 186] on span "Работы" at bounding box center [337, 193] width 79 height 20
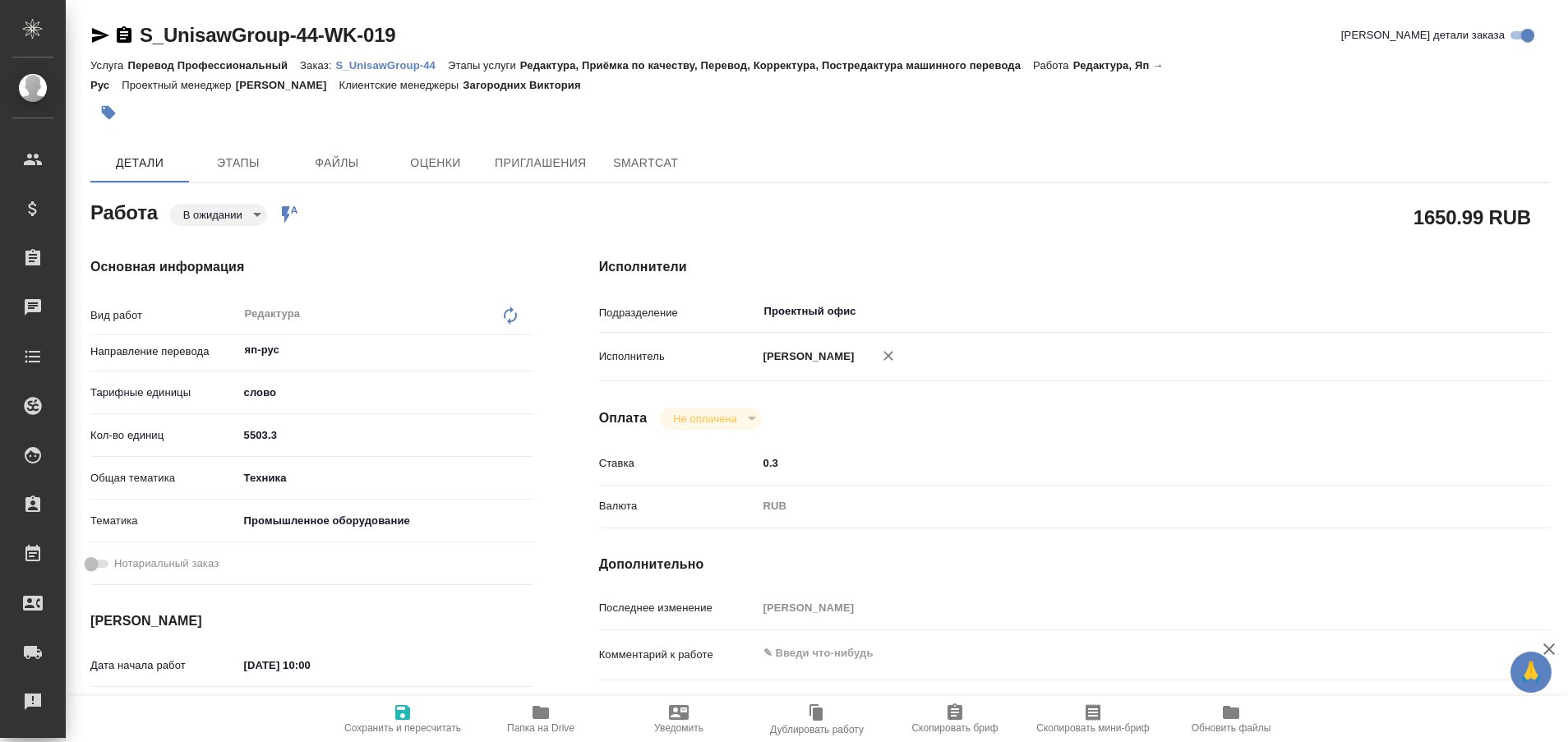
type textarea "x"
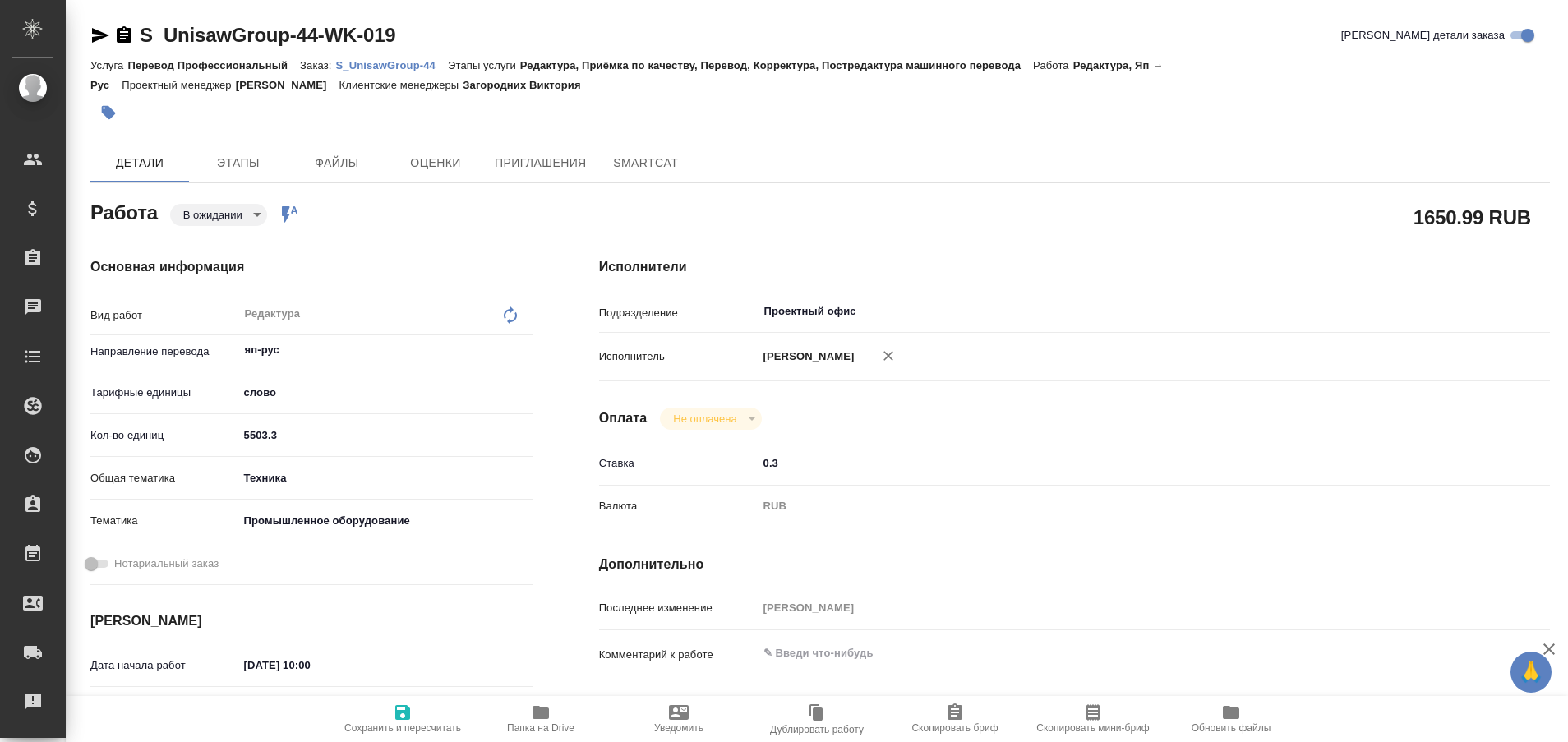
type textarea "x"
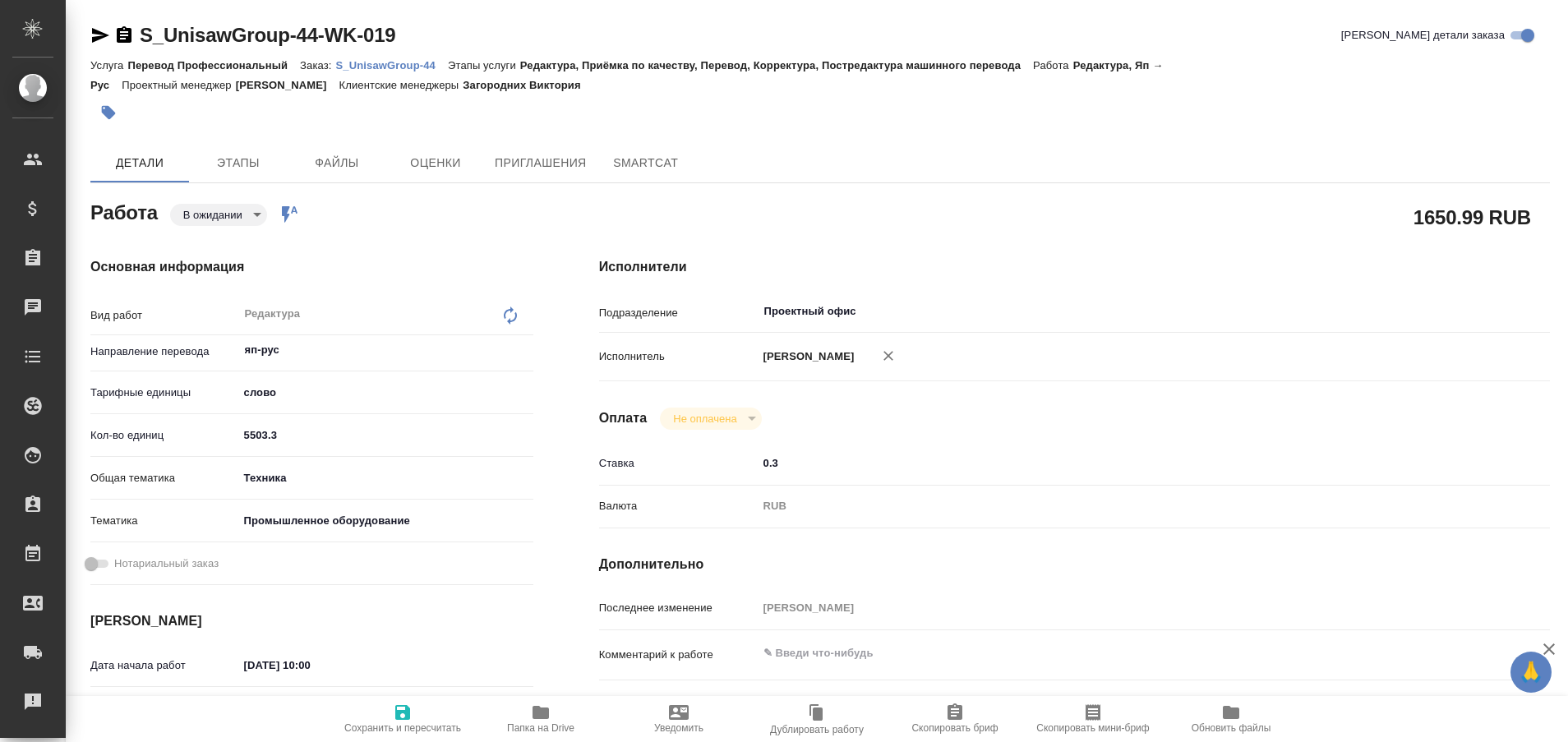
type textarea "x"
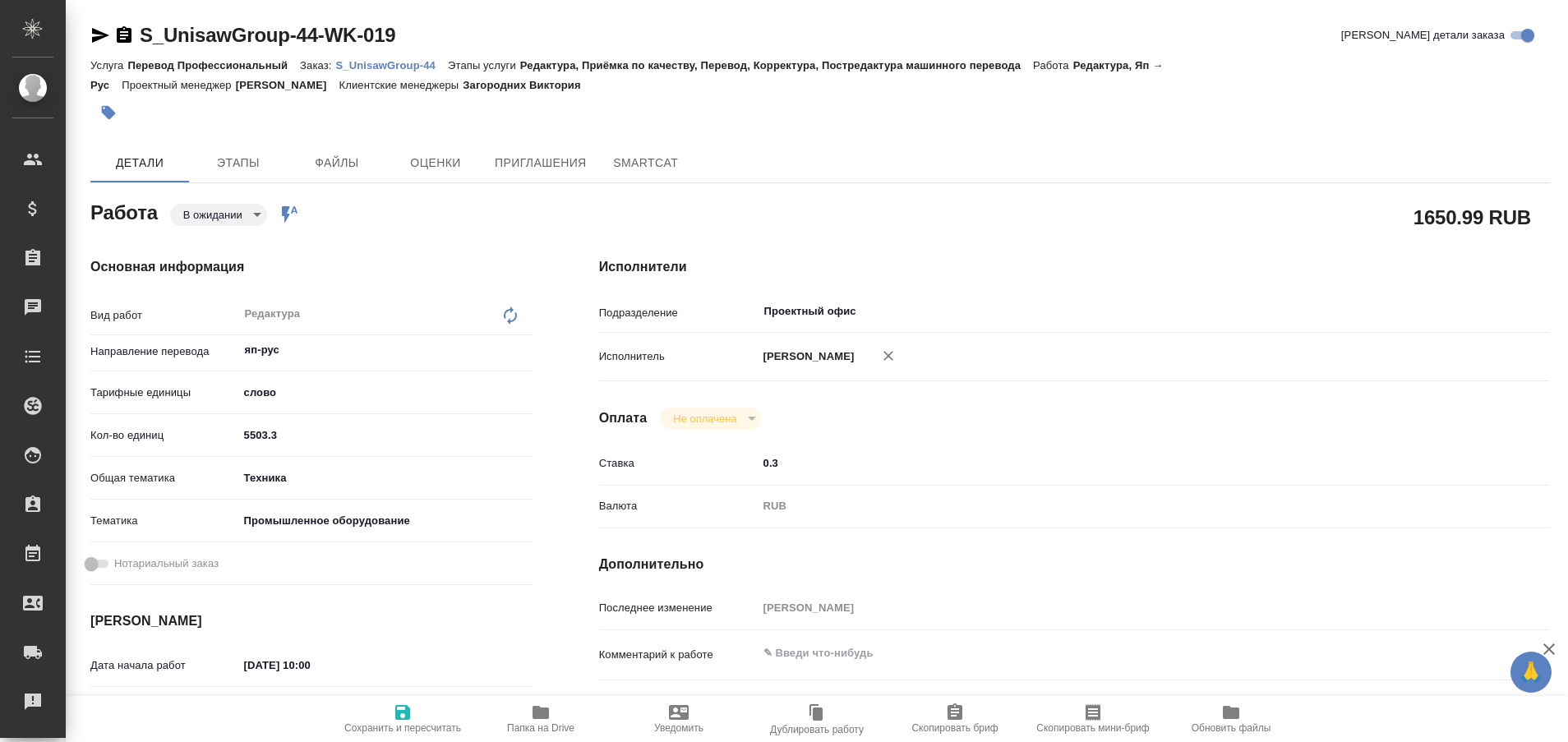
type textarea "x"
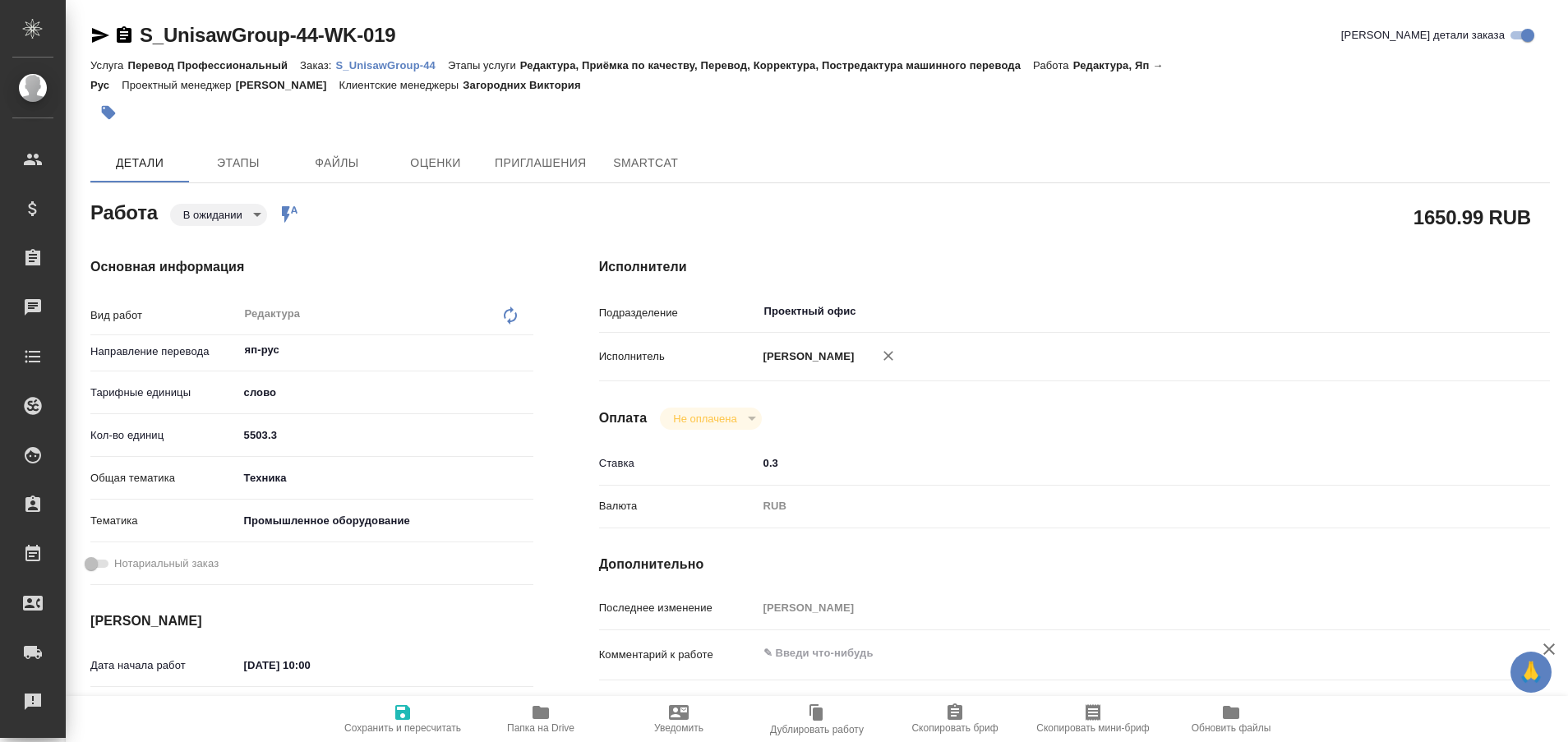
type textarea "x"
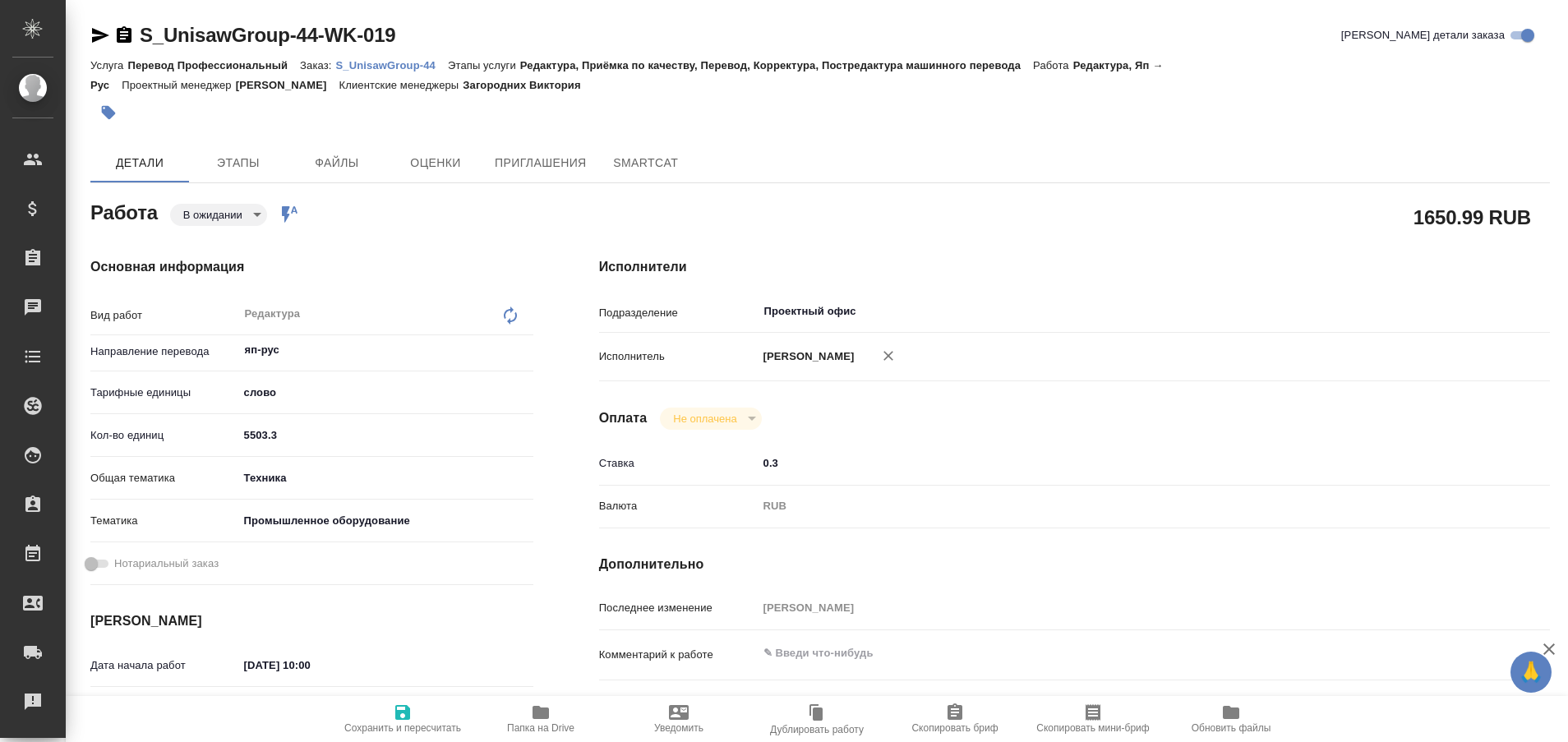
type textarea "x"
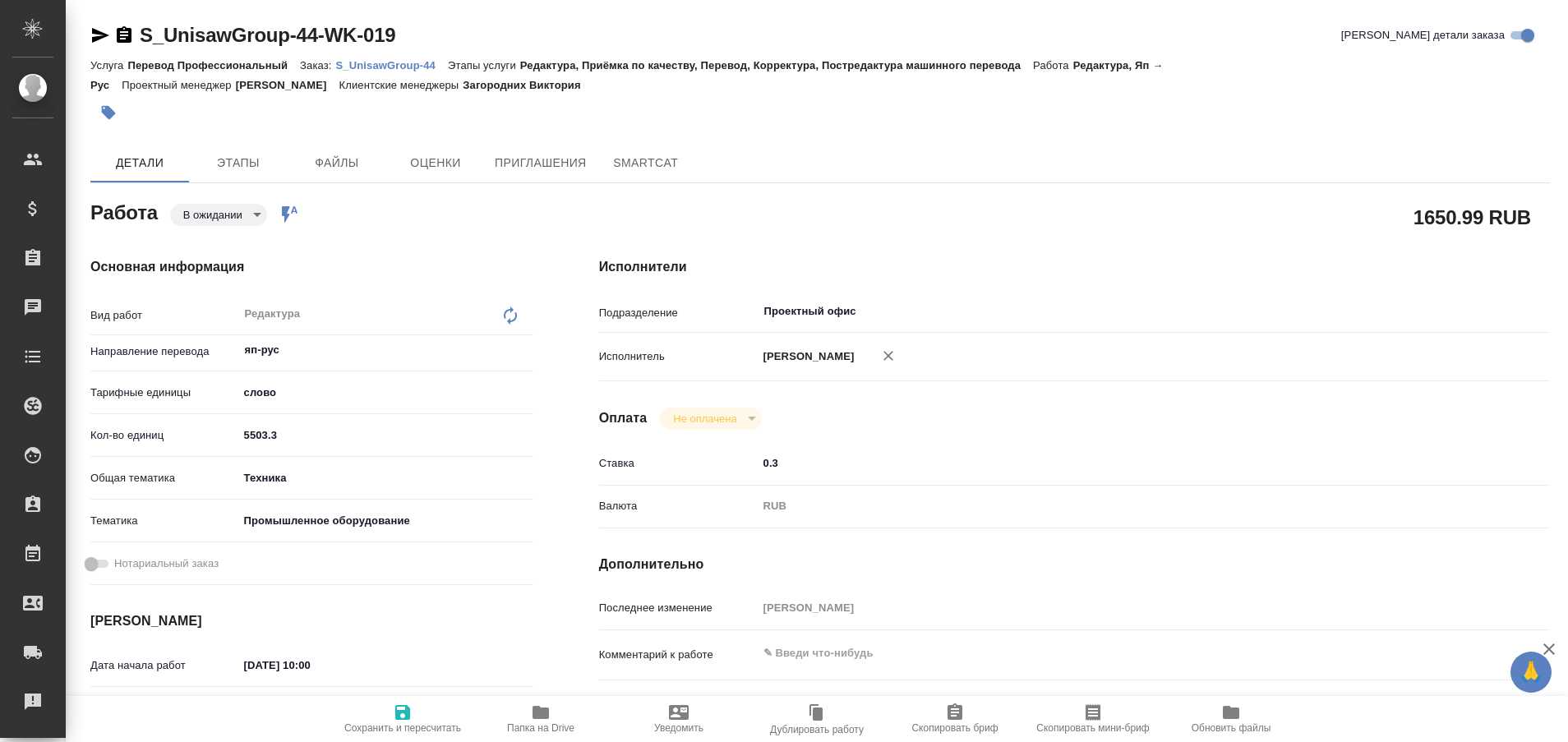
click at [383, 66] on p "S_UnisawGroup-44" at bounding box center [391, 65] width 111 height 12
type textarea "x"
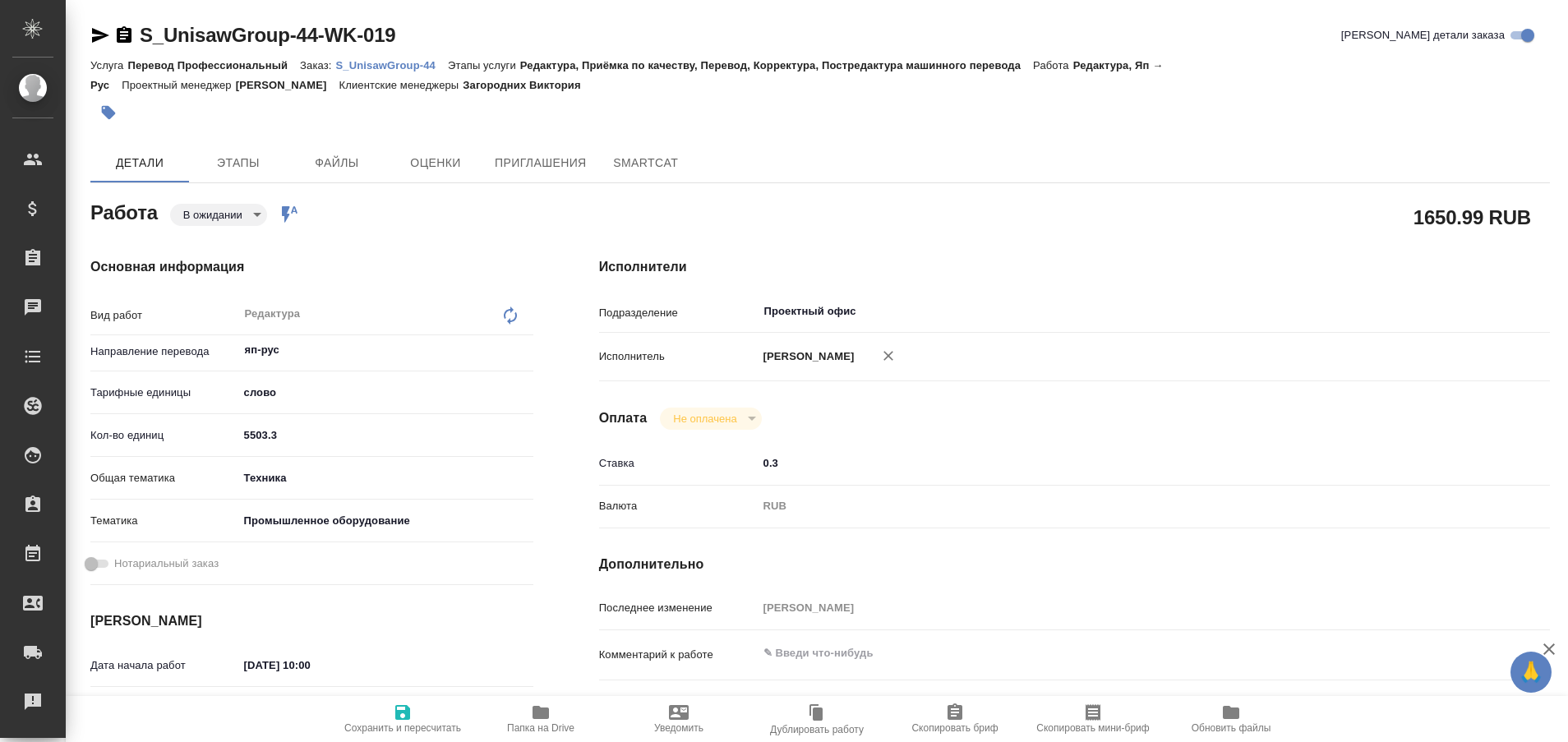
type textarea "x"
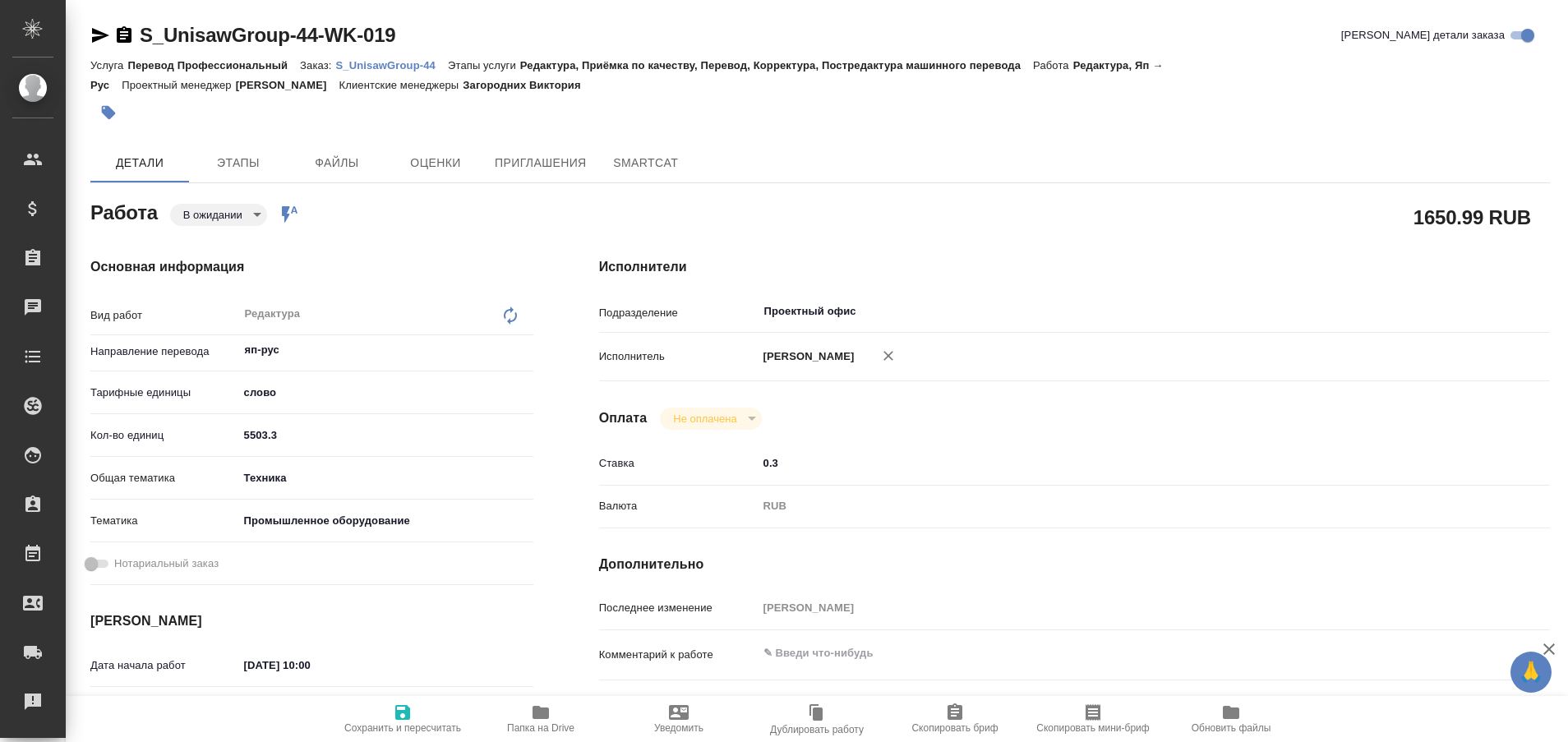
type textarea "x"
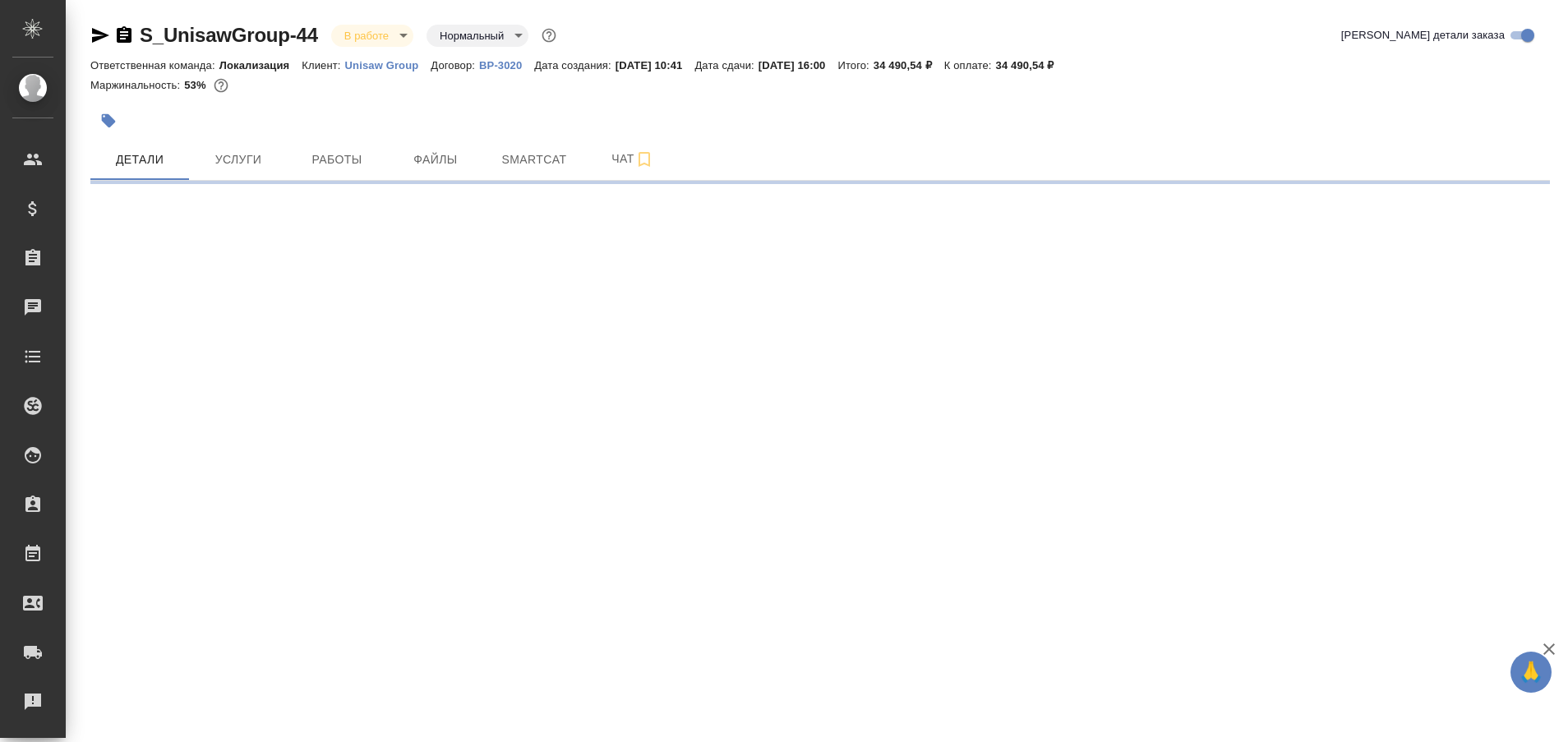
select select "RU"
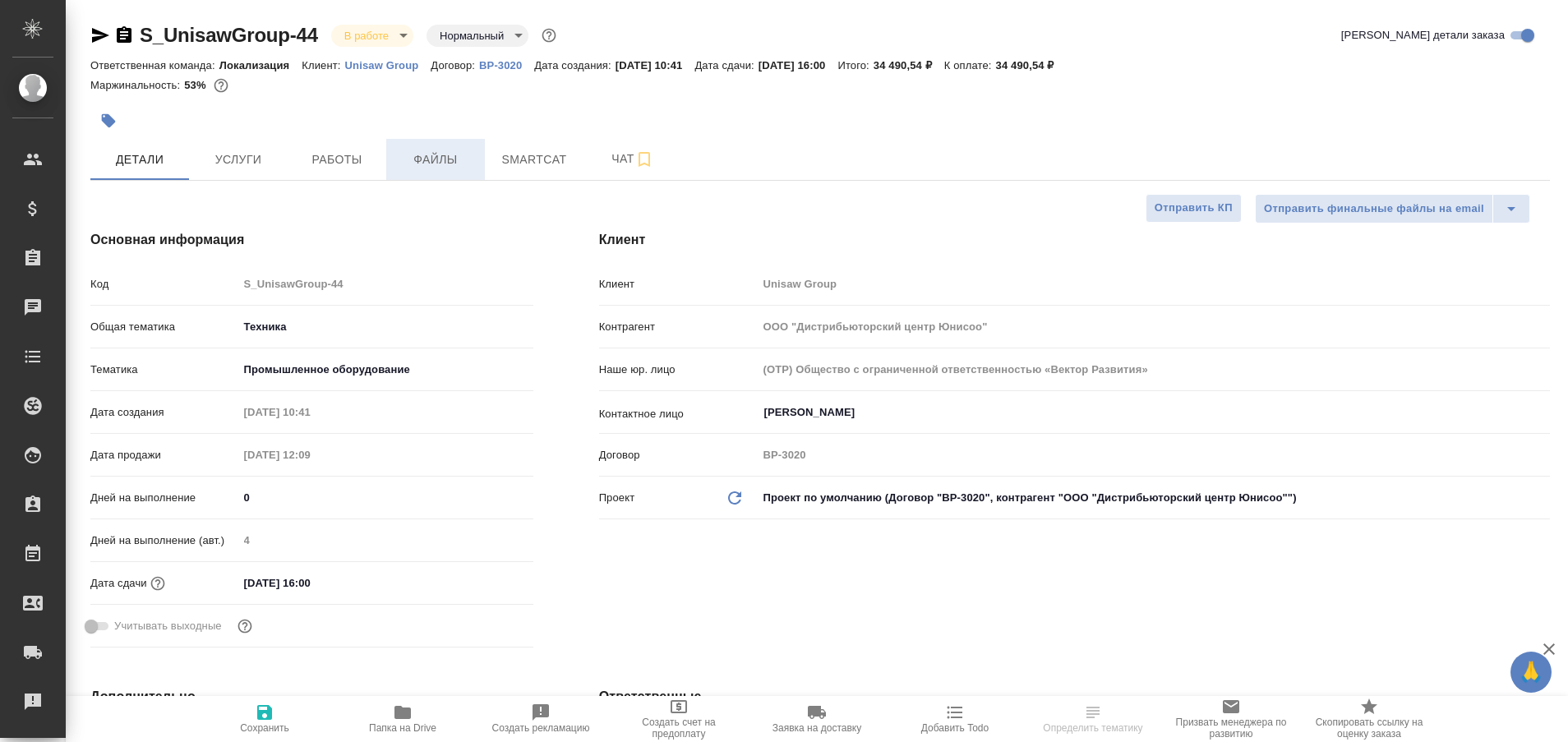
type textarea "x"
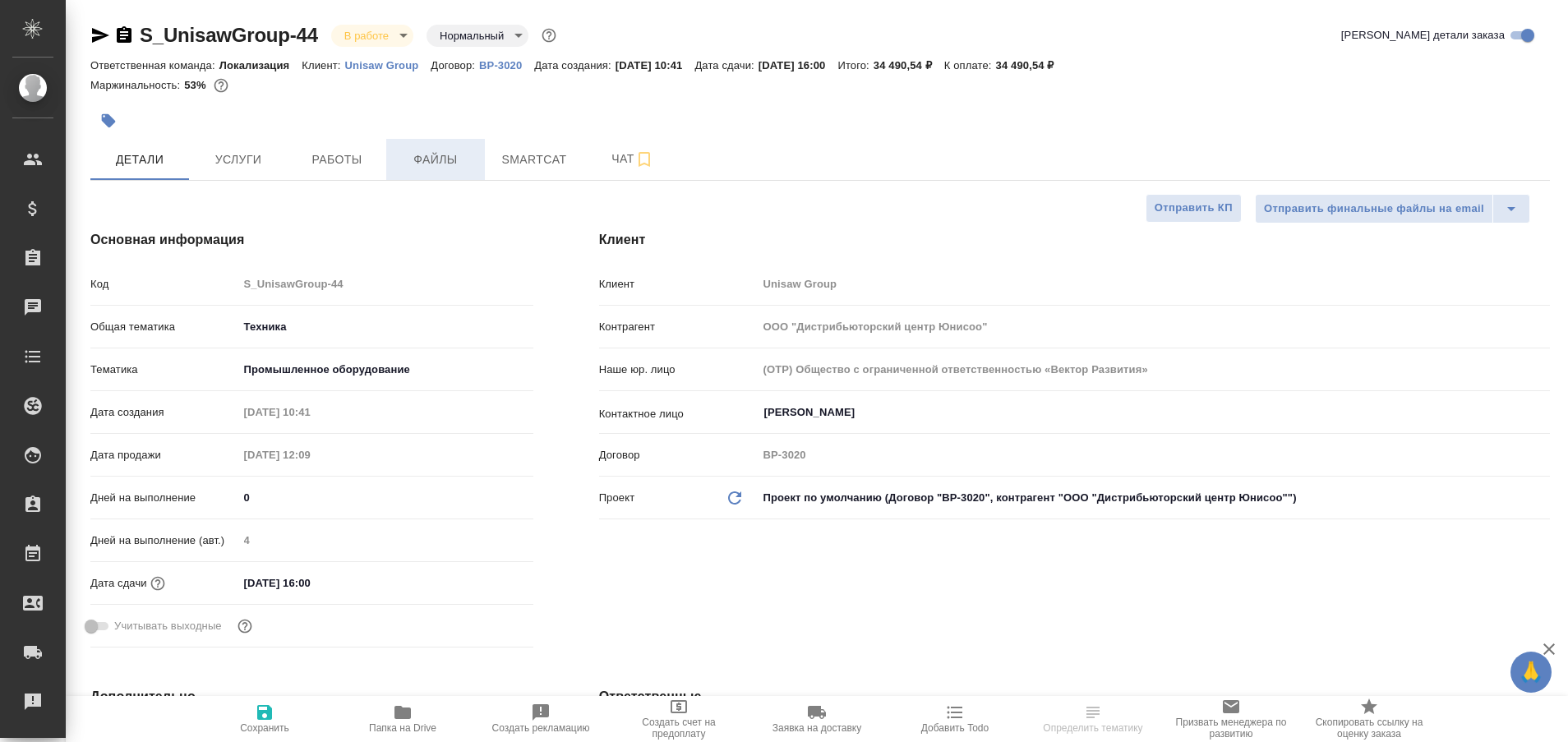
type textarea "x"
click at [349, 167] on span "Работы" at bounding box center [337, 160] width 79 height 20
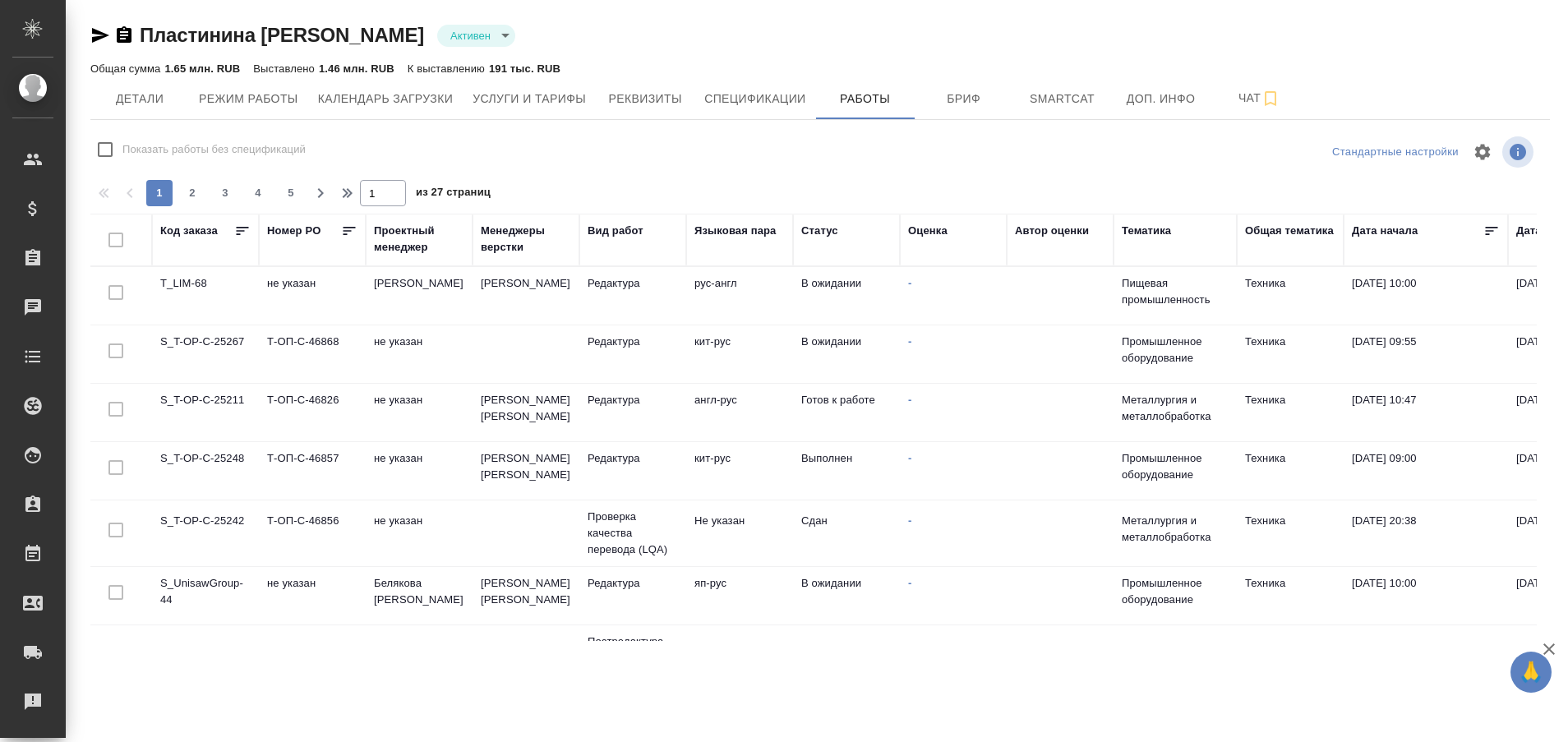
drag, startPoint x: 1538, startPoint y: 295, endPoint x: 1541, endPoint y: 303, distance: 8.5
click at [1541, 303] on div "Код заказа [PERSON_NAME] PO Проектный менеджер [PERSON_NAME] верстки Вид работ …" at bounding box center [820, 427] width 1459 height 428
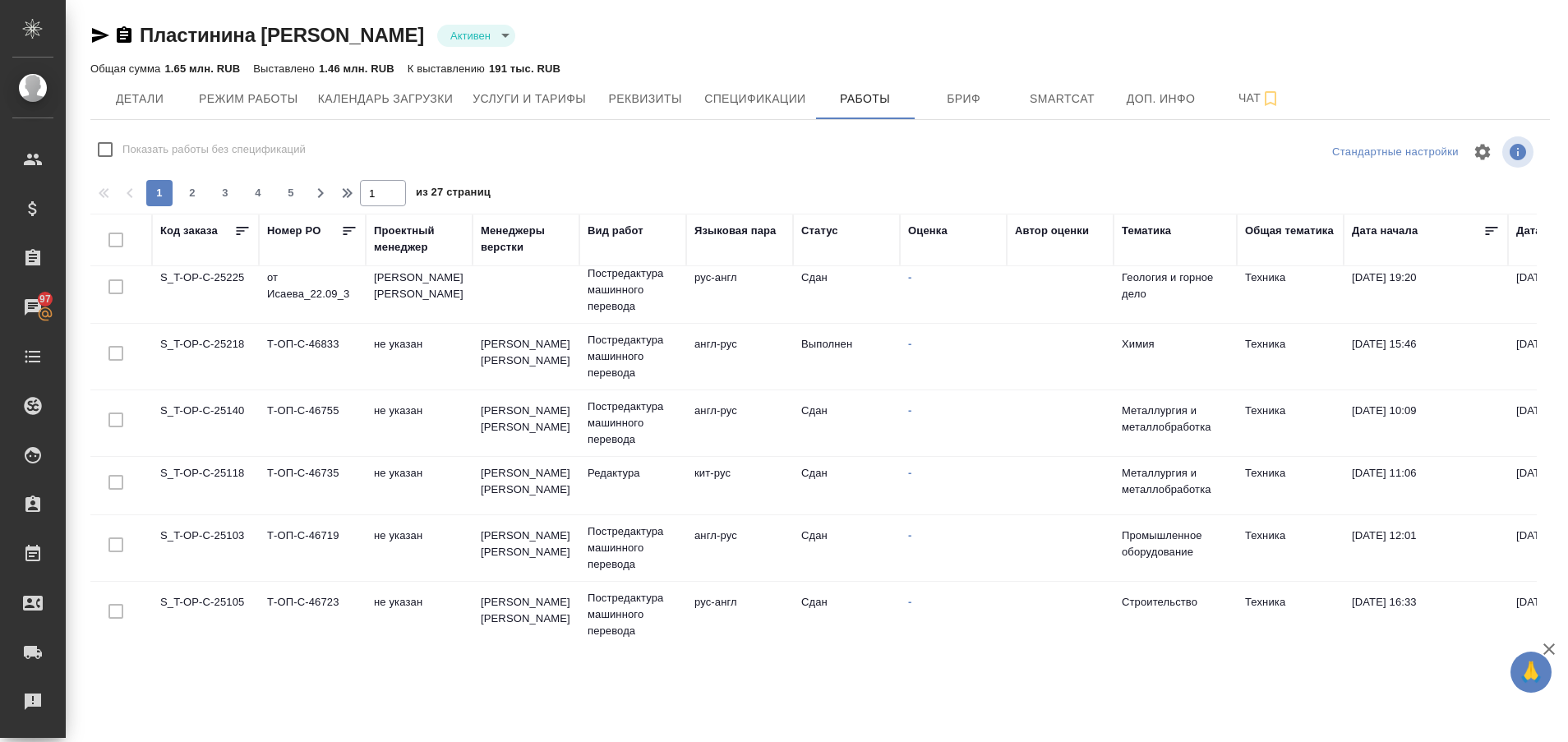
scroll to position [12, 0]
